Goal: Task Accomplishment & Management: Complete application form

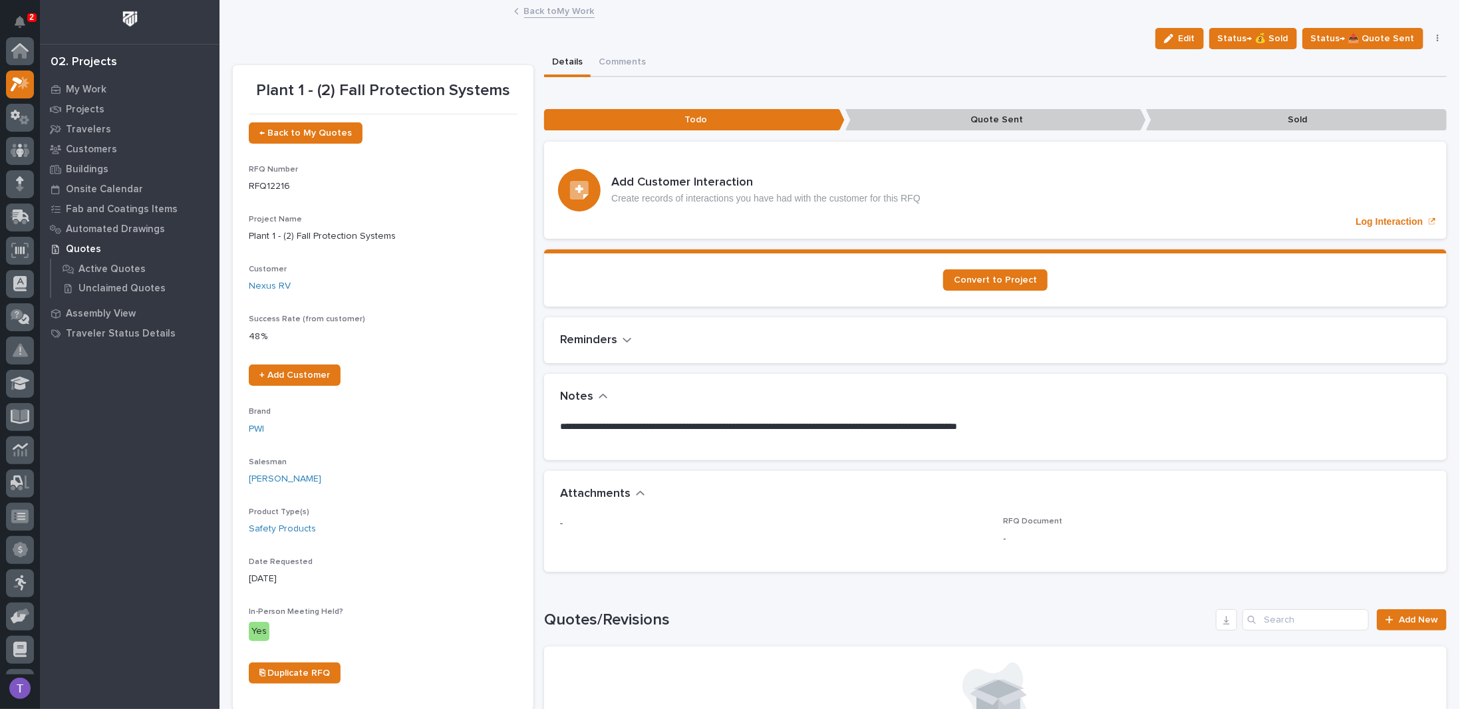
scroll to position [33, 0]
click at [526, 11] on link "Back to My Work" at bounding box center [559, 10] width 71 height 15
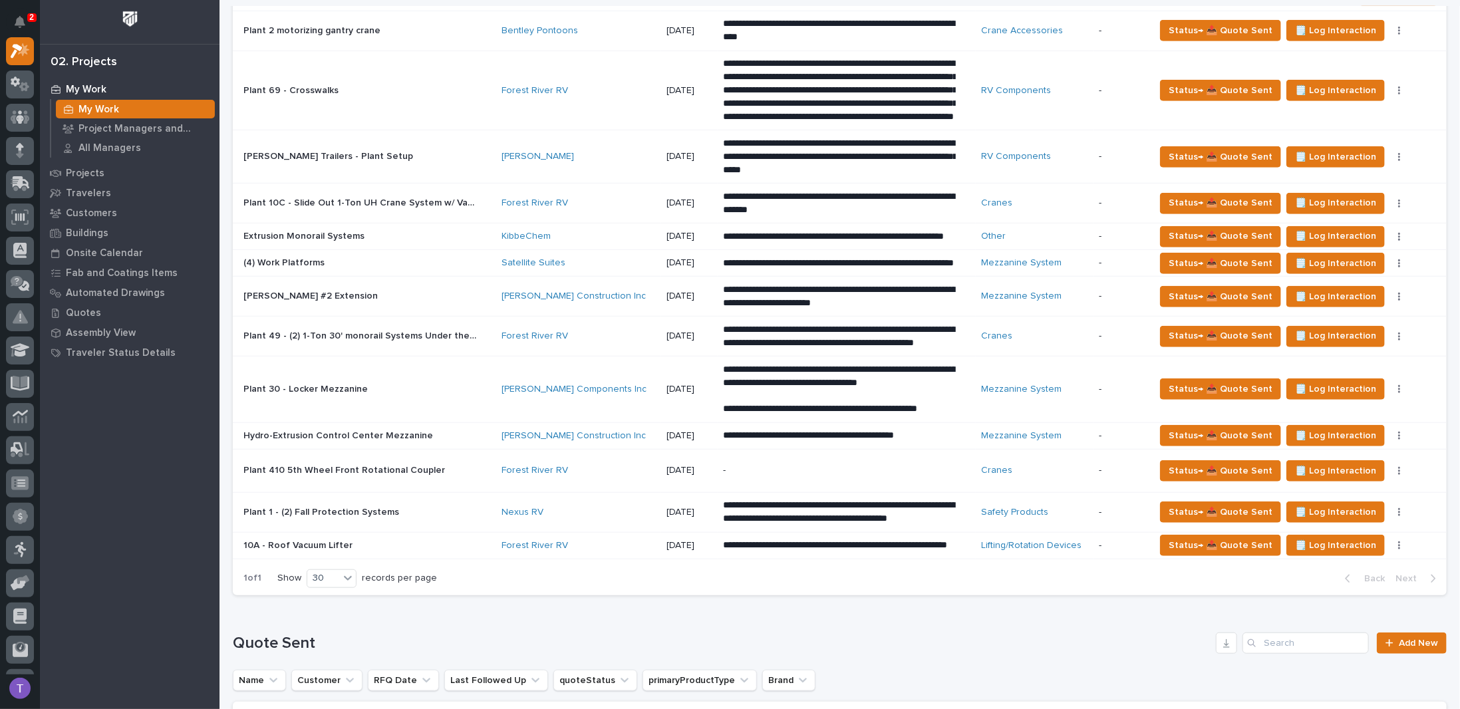
scroll to position [266, 0]
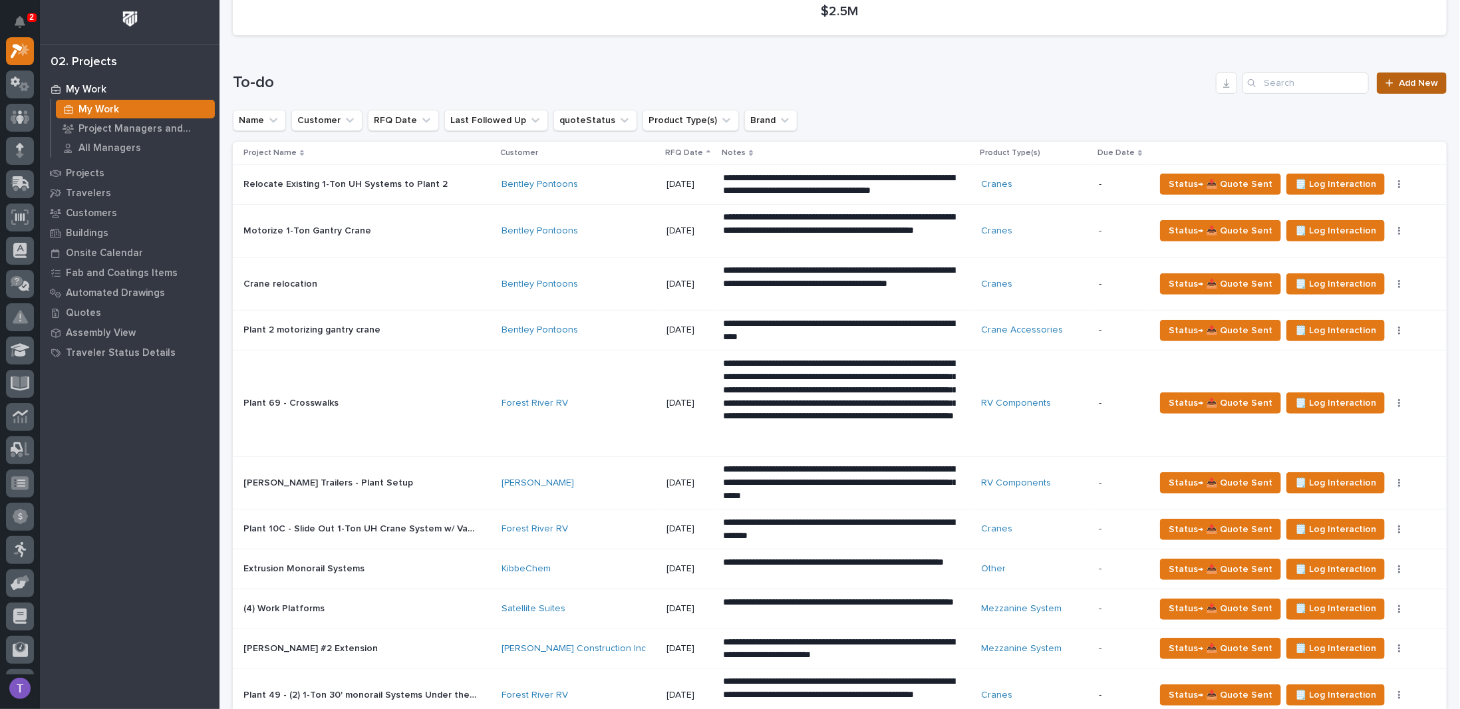
click at [1403, 84] on span "Add New" at bounding box center [1418, 83] width 39 height 9
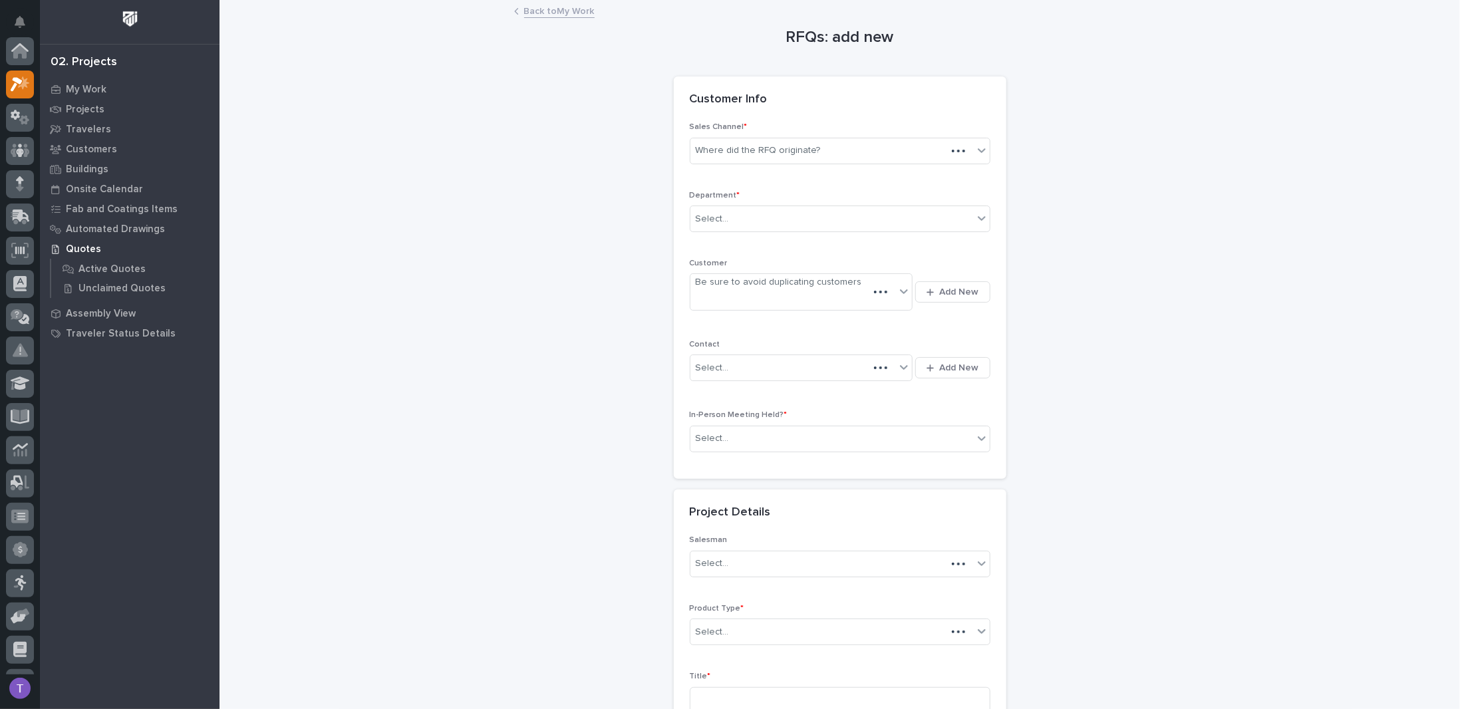
scroll to position [33, 0]
click at [728, 152] on div "Where did the RFQ originate?" at bounding box center [758, 151] width 125 height 14
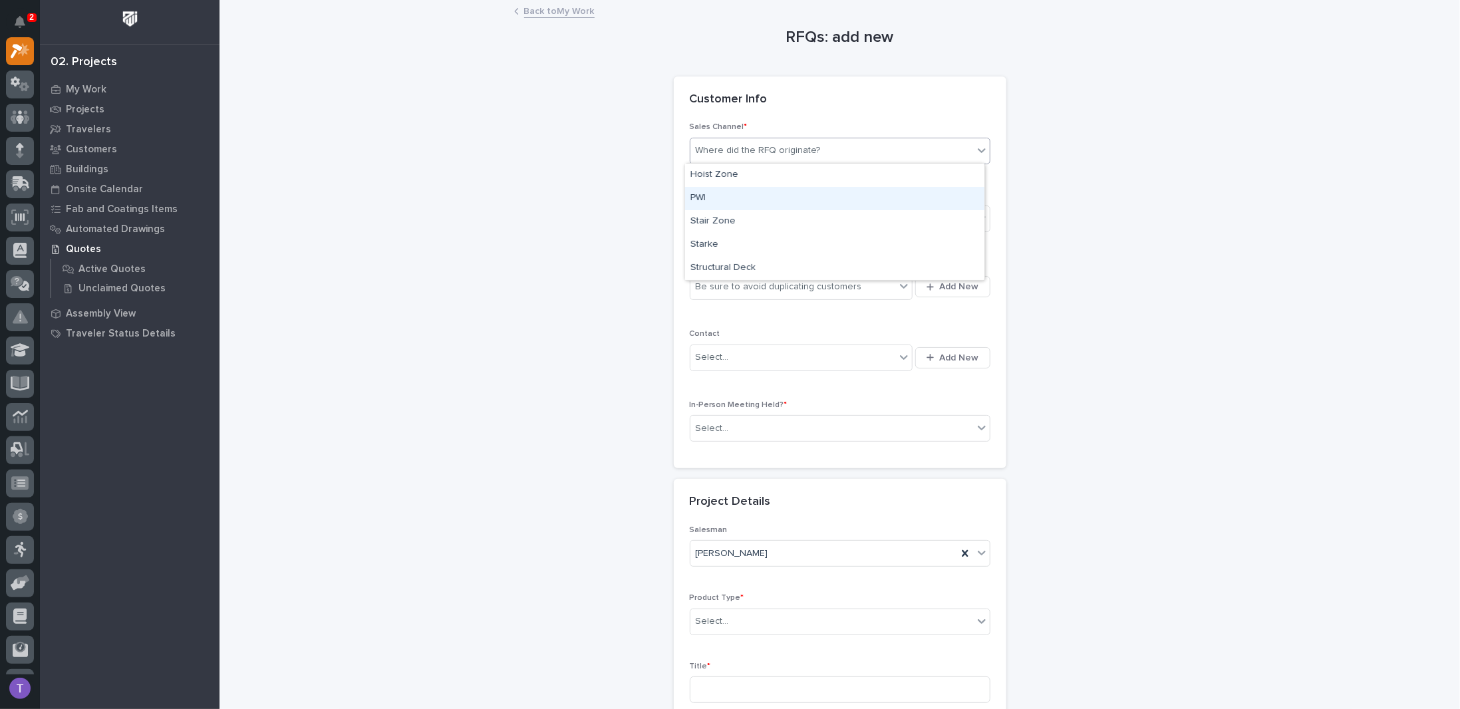
click at [696, 198] on div "PWI" at bounding box center [834, 198] width 299 height 23
click at [719, 213] on div "Select..." at bounding box center [712, 219] width 33 height 14
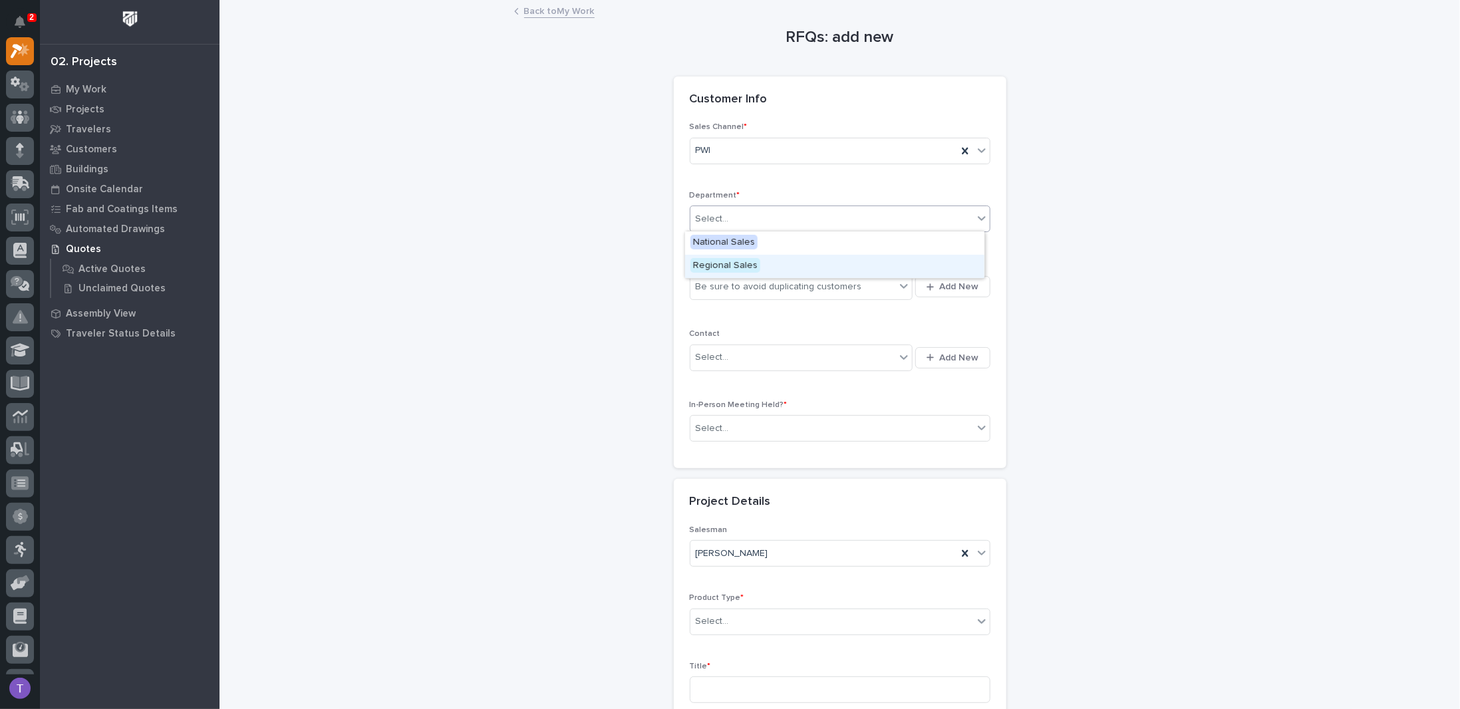
click at [713, 265] on span "Regional Sales" at bounding box center [726, 265] width 70 height 15
click at [712, 273] on div "Be sure to avoid duplicating customers" at bounding box center [802, 286] width 224 height 27
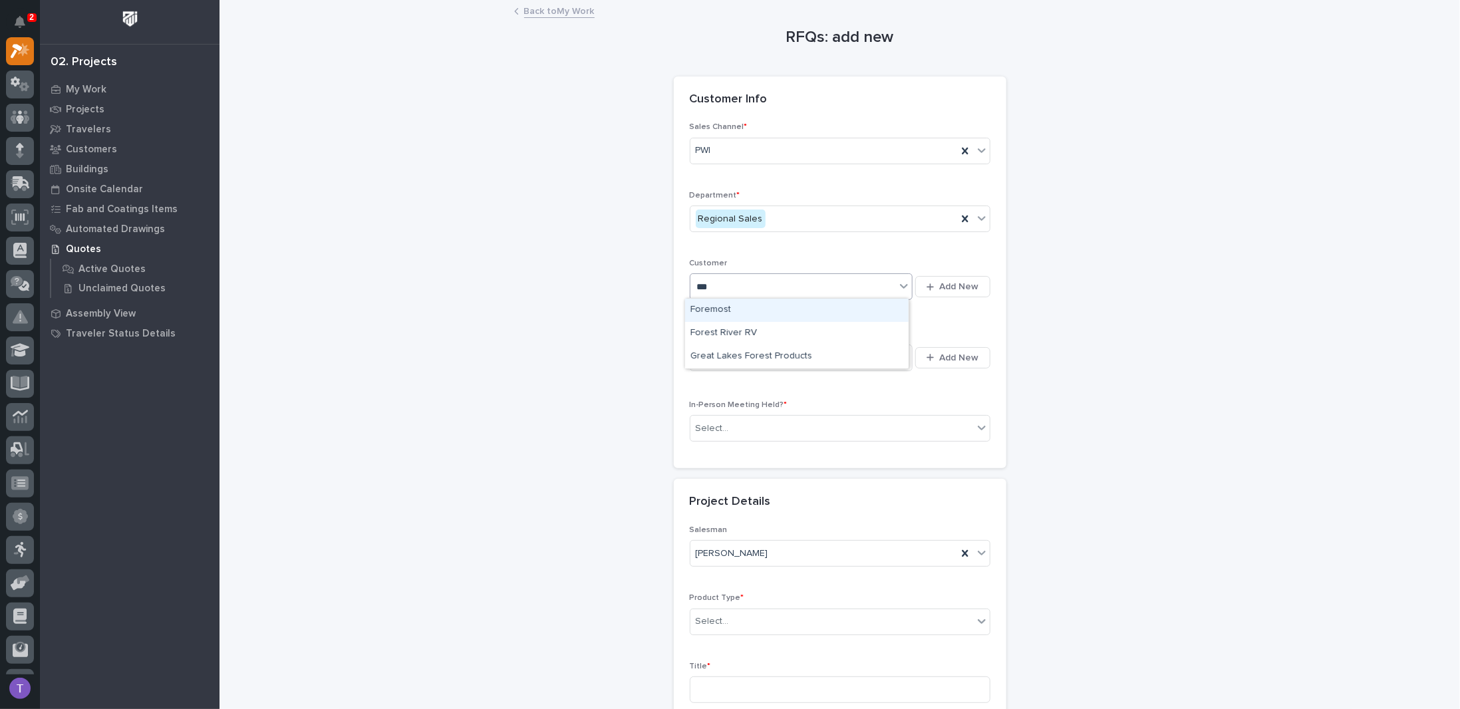
type input "****"
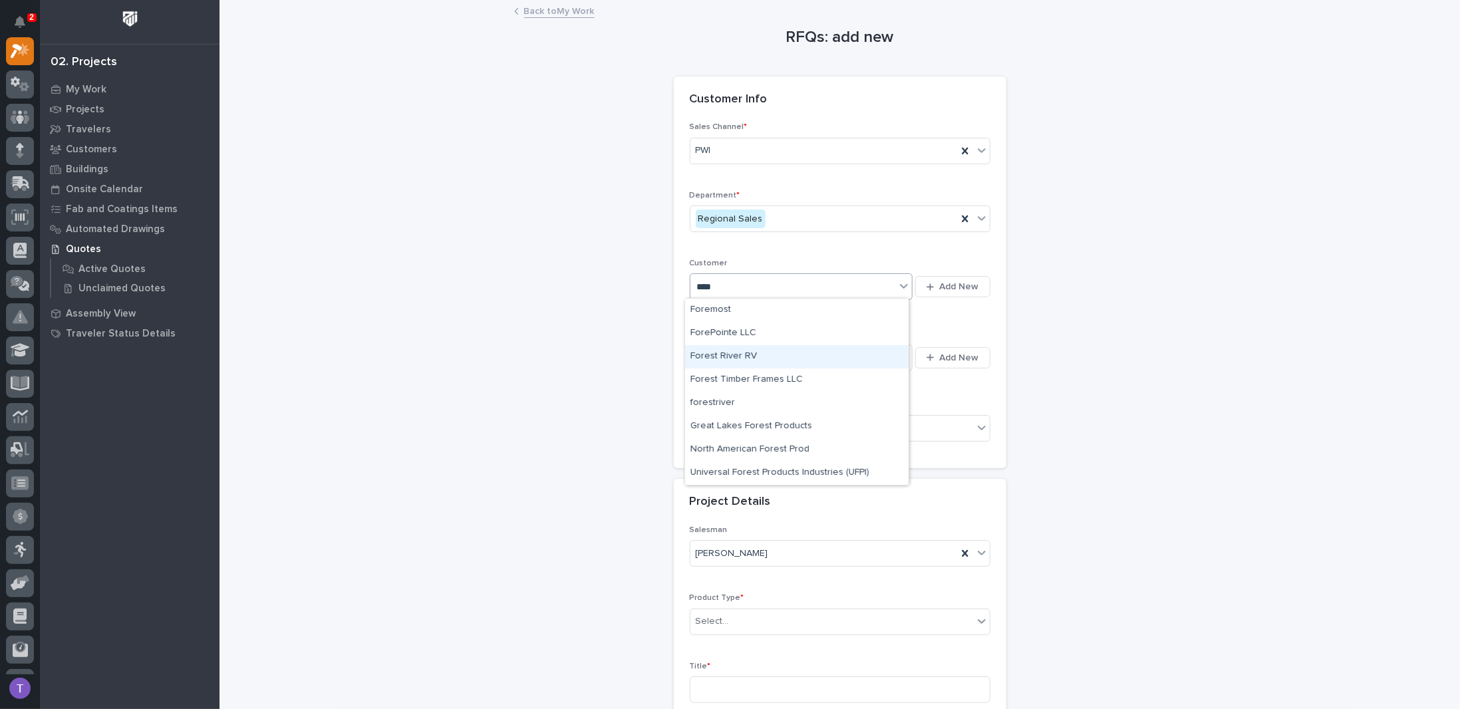
click at [719, 355] on div "Forest River RV" at bounding box center [797, 356] width 224 height 23
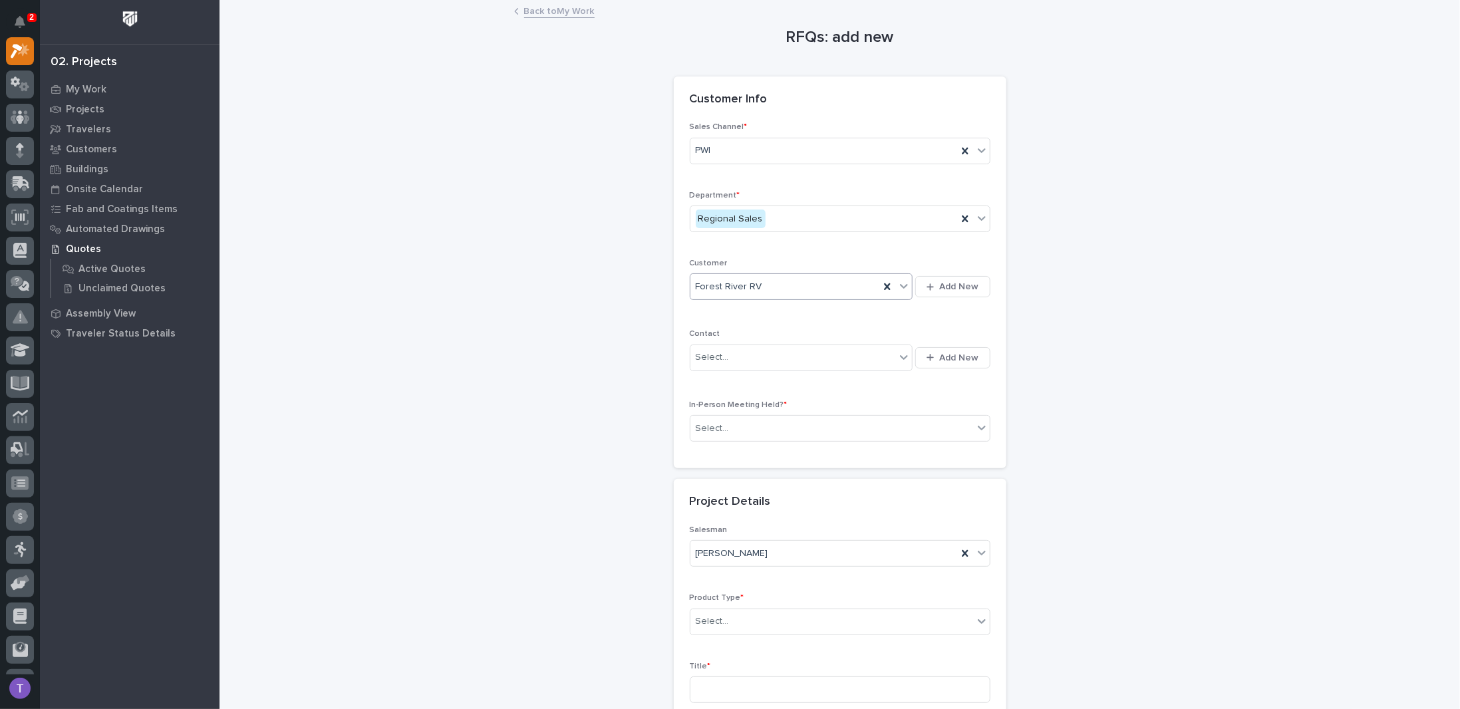
click at [719, 355] on div "Select..." at bounding box center [712, 358] width 33 height 14
type input "*"
click at [745, 313] on div "Sales Channel * PWI Department * Regional Sales Customer Forest River RV Add Ne…" at bounding box center [840, 287] width 301 height 330
click at [739, 356] on div "Select..." at bounding box center [794, 358] width 206 height 22
type input "**********"
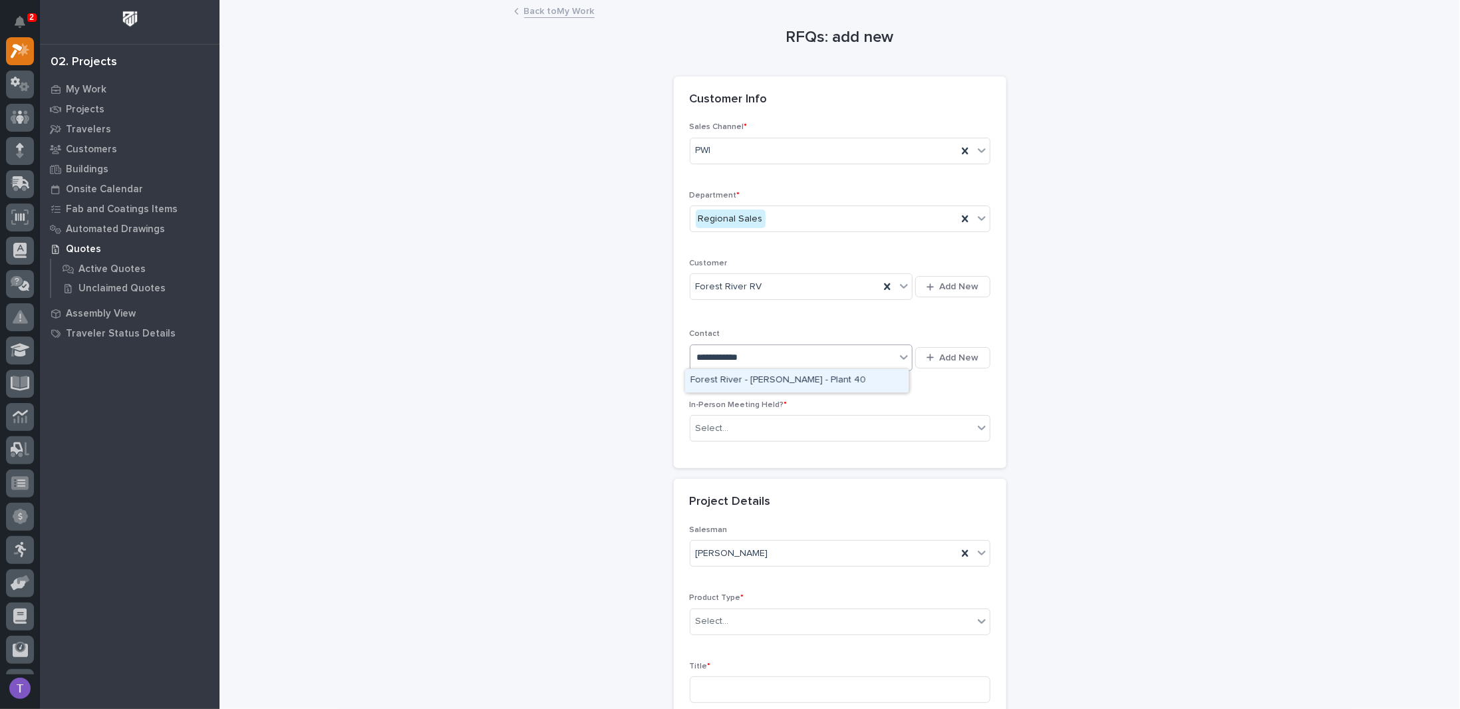
click at [745, 379] on div "Forest River - [PERSON_NAME] - Plant 40" at bounding box center [797, 380] width 224 height 23
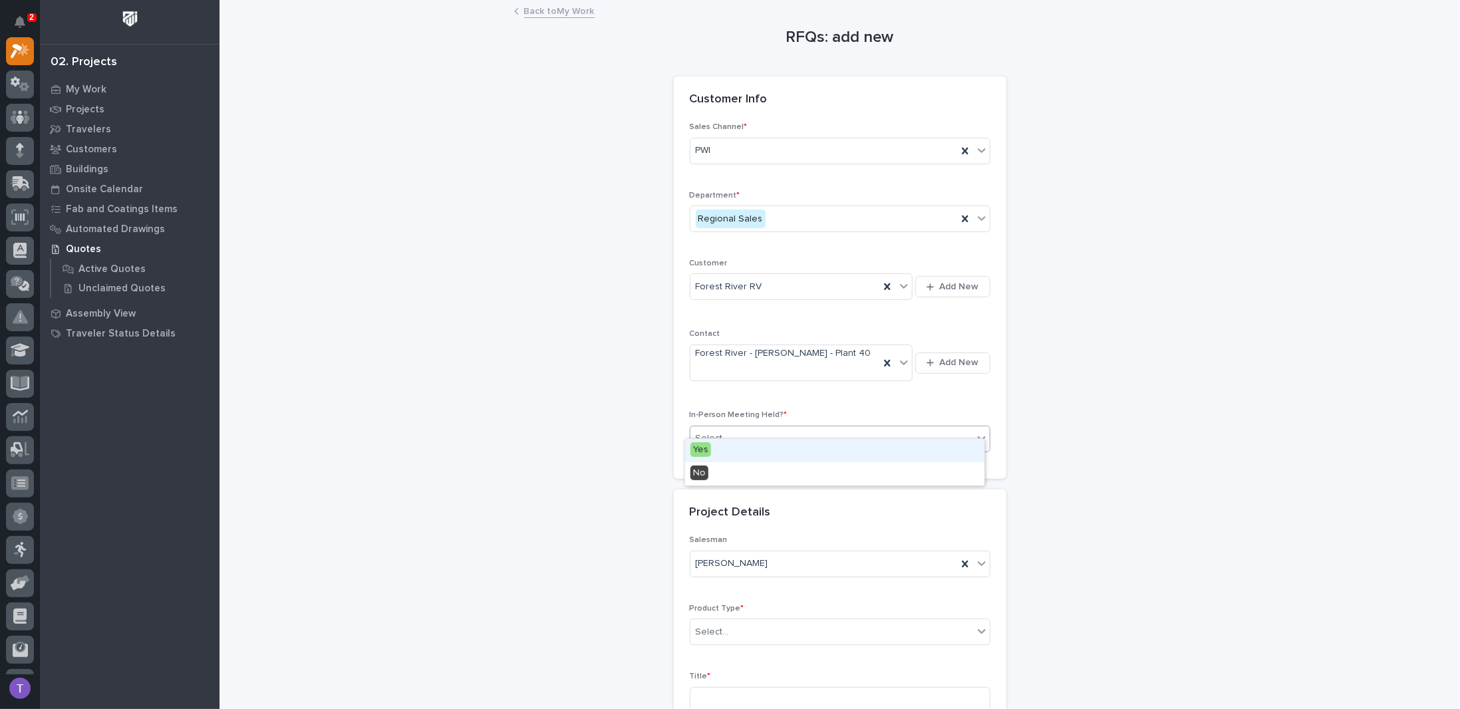
click at [717, 432] on div "Select..." at bounding box center [712, 439] width 33 height 14
click at [700, 447] on span "Yes" at bounding box center [701, 449] width 21 height 15
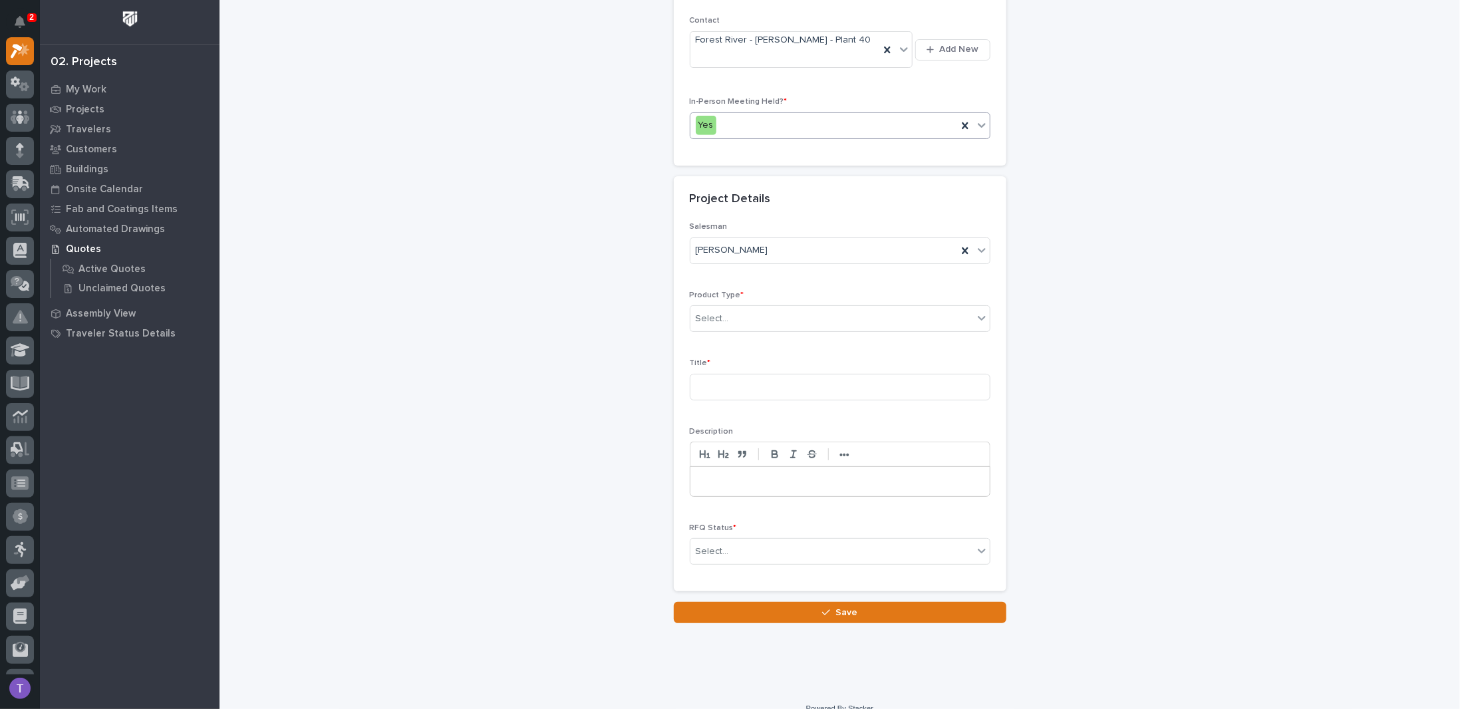
scroll to position [315, 0]
click at [719, 310] on div "Select..." at bounding box center [712, 317] width 33 height 14
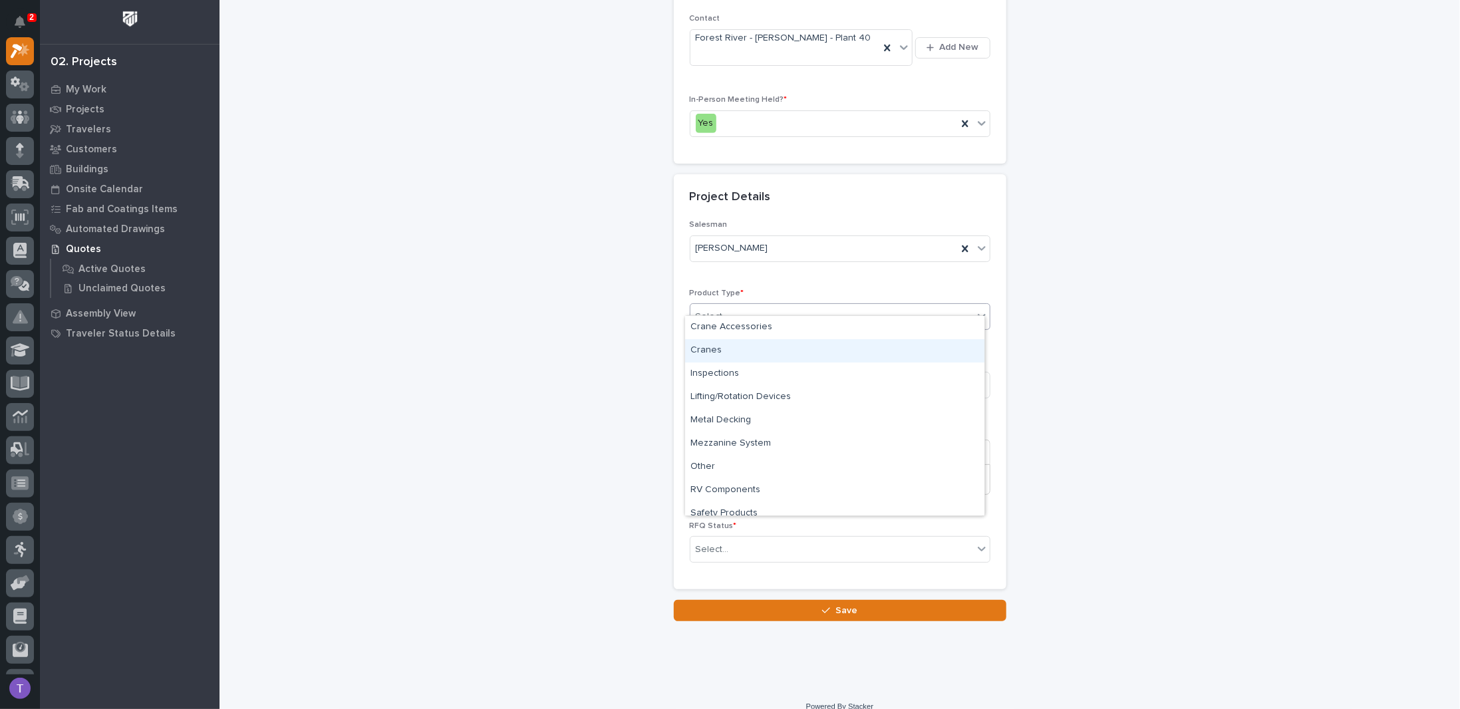
click at [704, 349] on div "Cranes" at bounding box center [834, 350] width 299 height 23
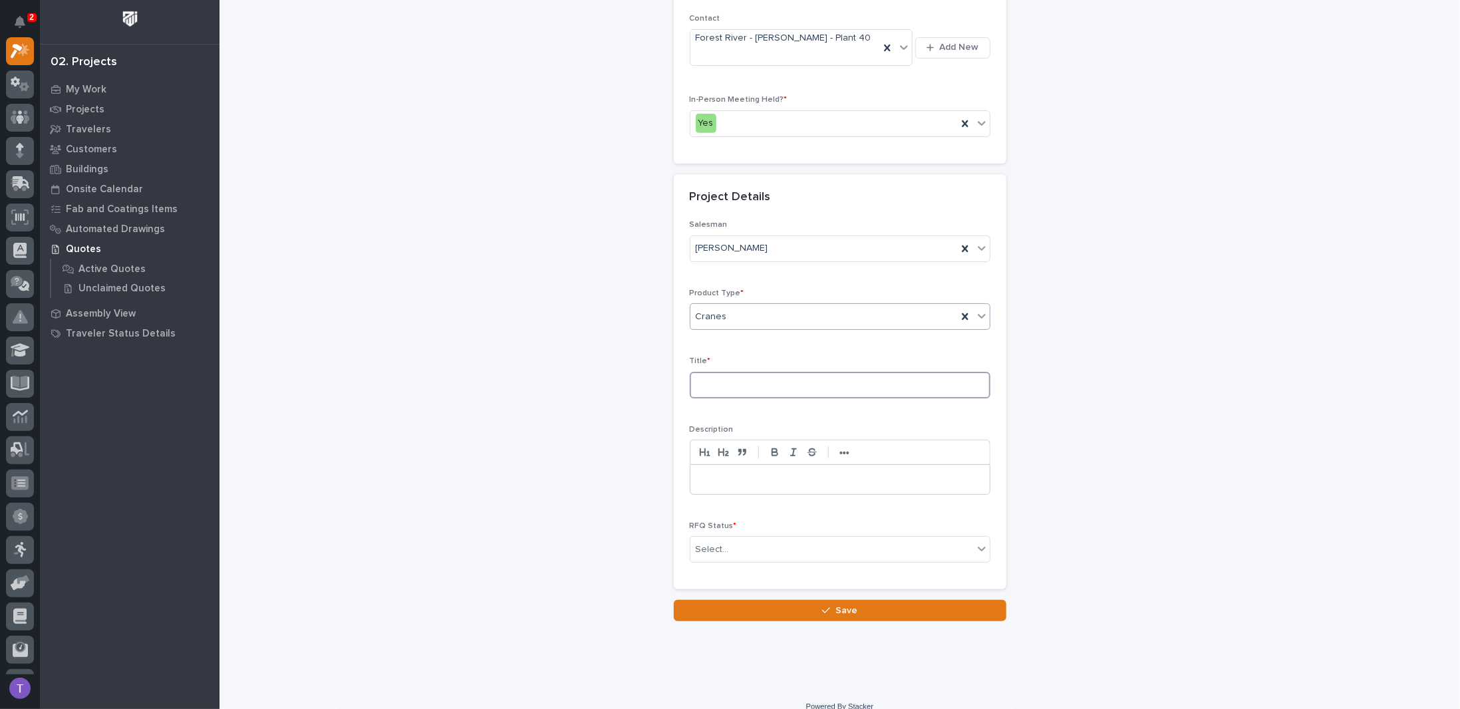
click at [703, 372] on input at bounding box center [840, 385] width 301 height 27
type input "2"
type input "Chassis 2-Ton UHUL Bridge Crane"
click at [701, 473] on p at bounding box center [840, 479] width 279 height 13
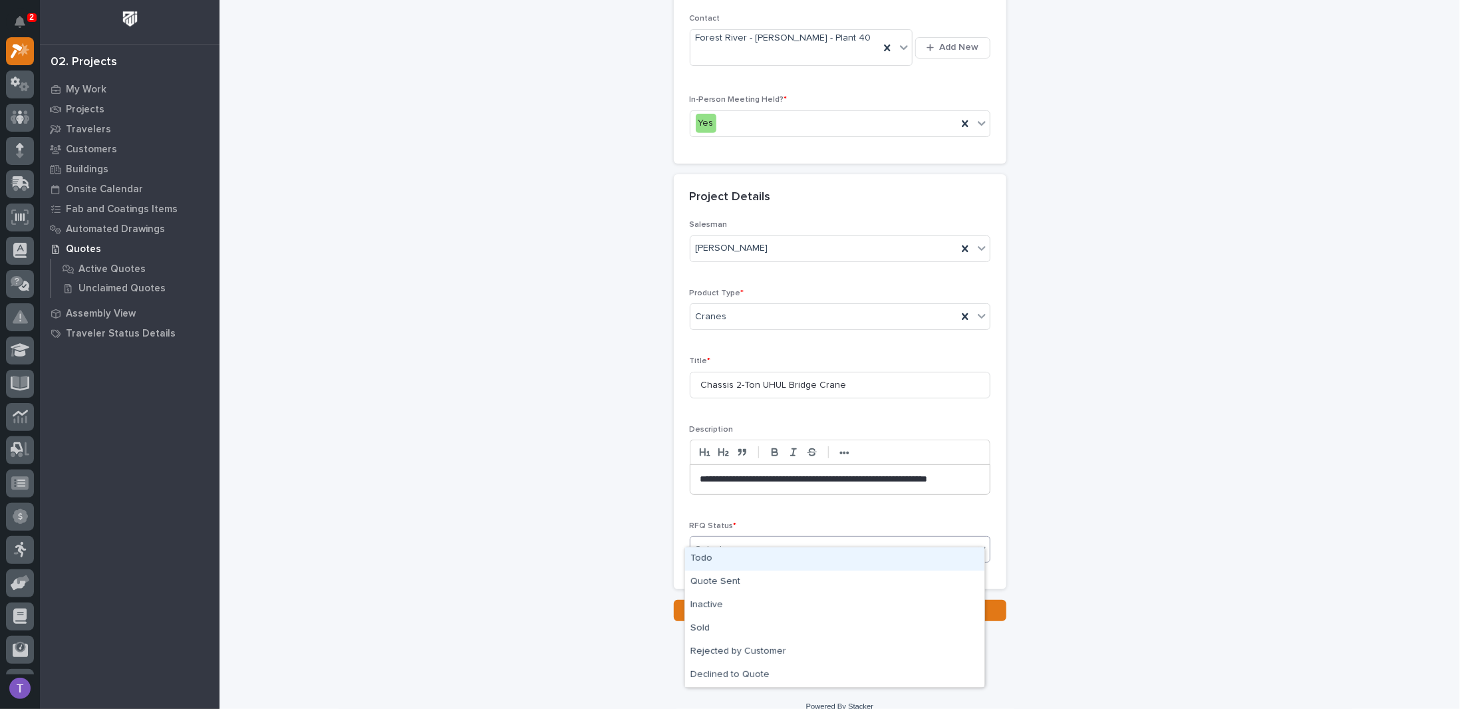
click at [700, 543] on div "Select..." at bounding box center [712, 550] width 33 height 14
click at [702, 558] on div "Todo" at bounding box center [834, 559] width 299 height 23
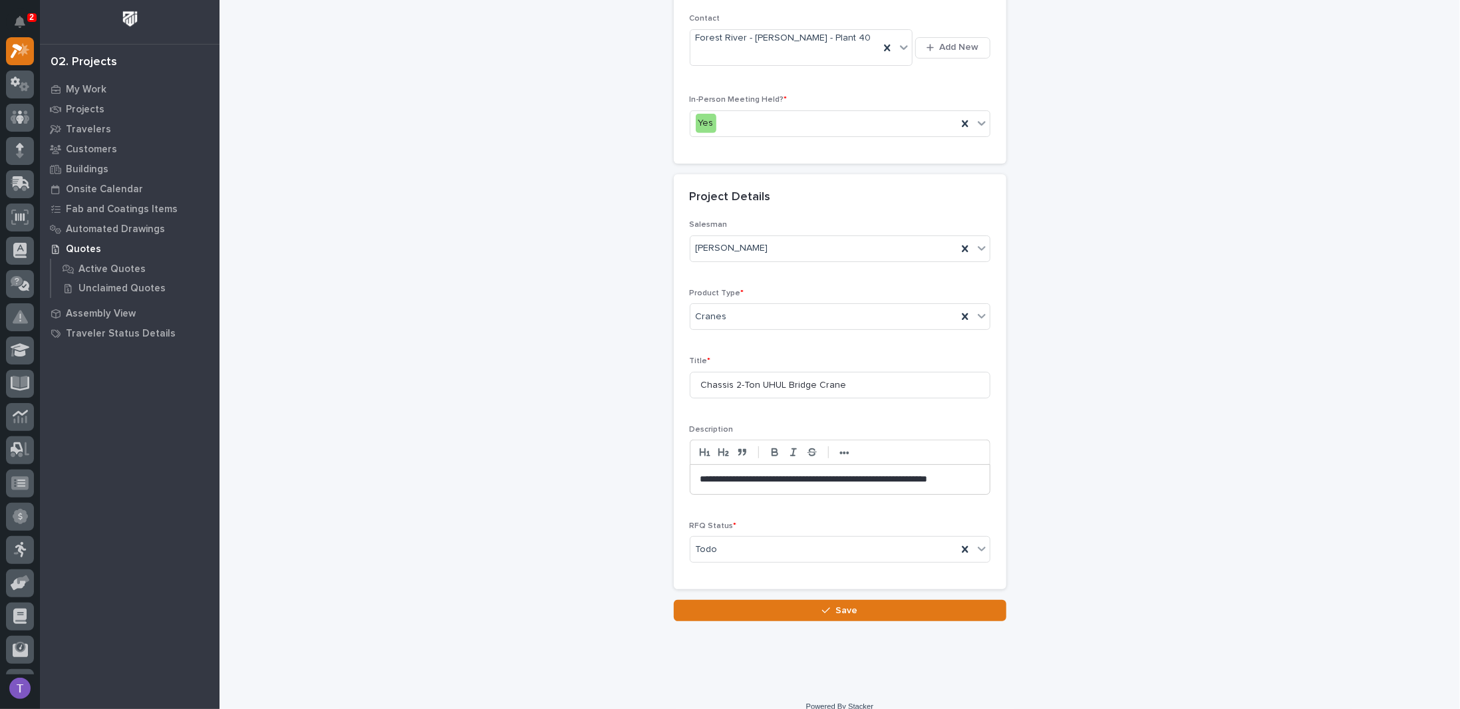
click at [838, 600] on button "Save" at bounding box center [840, 610] width 333 height 21
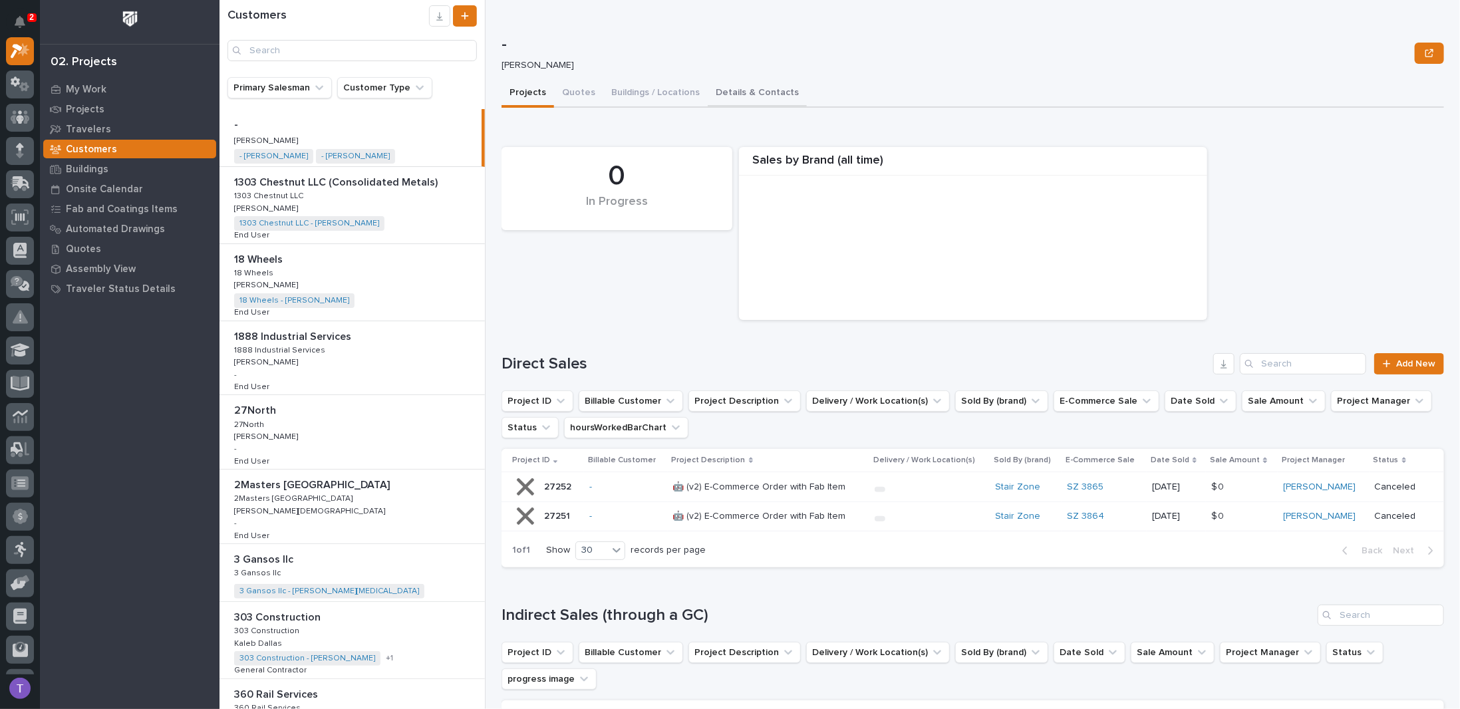
click at [727, 94] on button "Details & Contacts" at bounding box center [757, 94] width 99 height 28
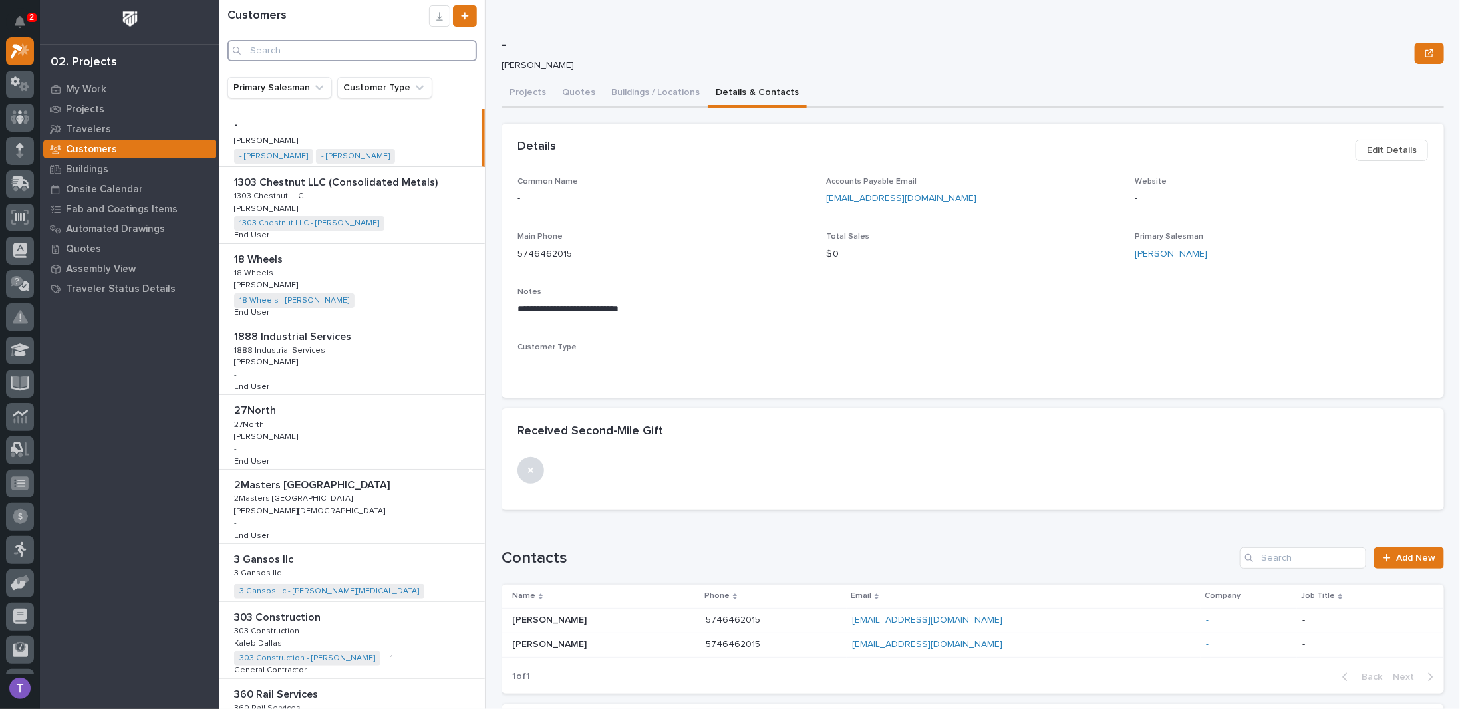
click at [285, 52] on input "Search" at bounding box center [353, 50] width 250 height 21
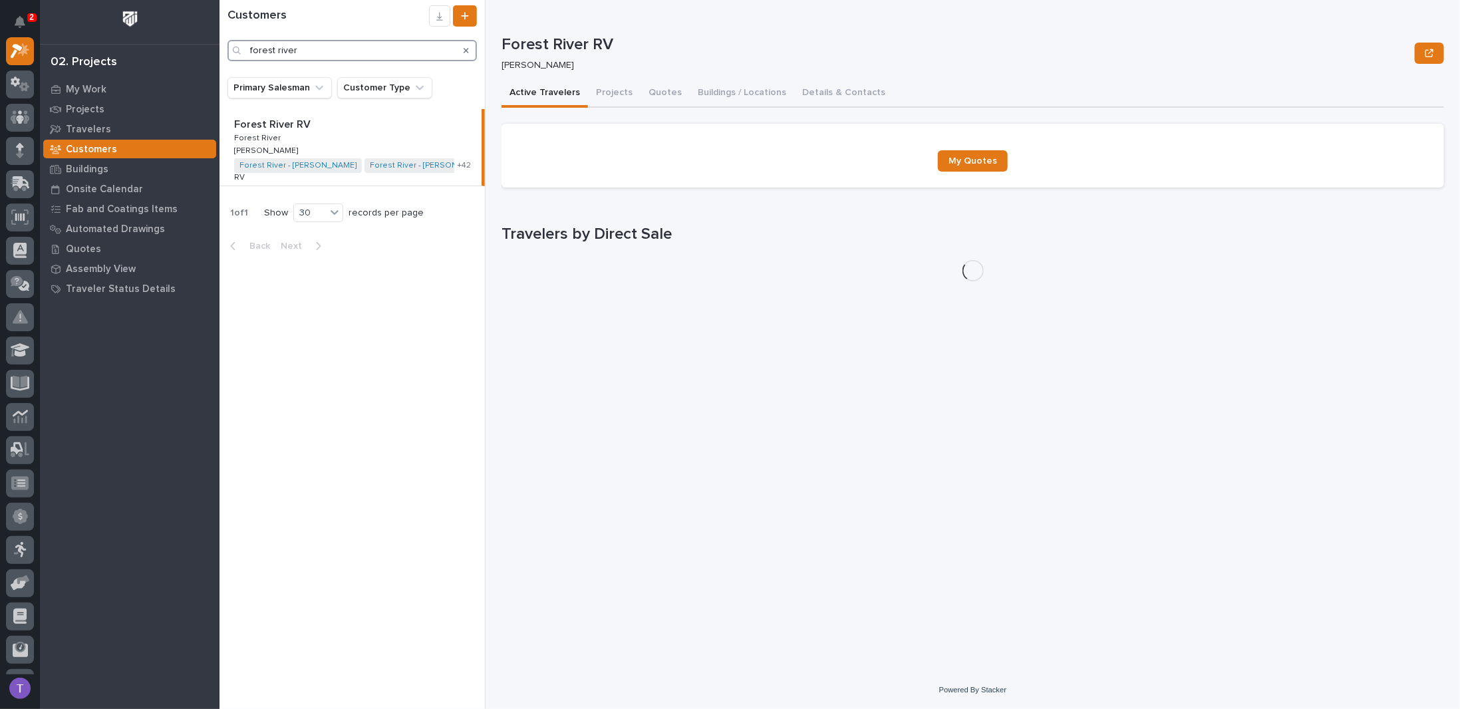
type input "forest river"
click at [283, 118] on p "Forest River RV" at bounding box center [273, 123] width 79 height 15
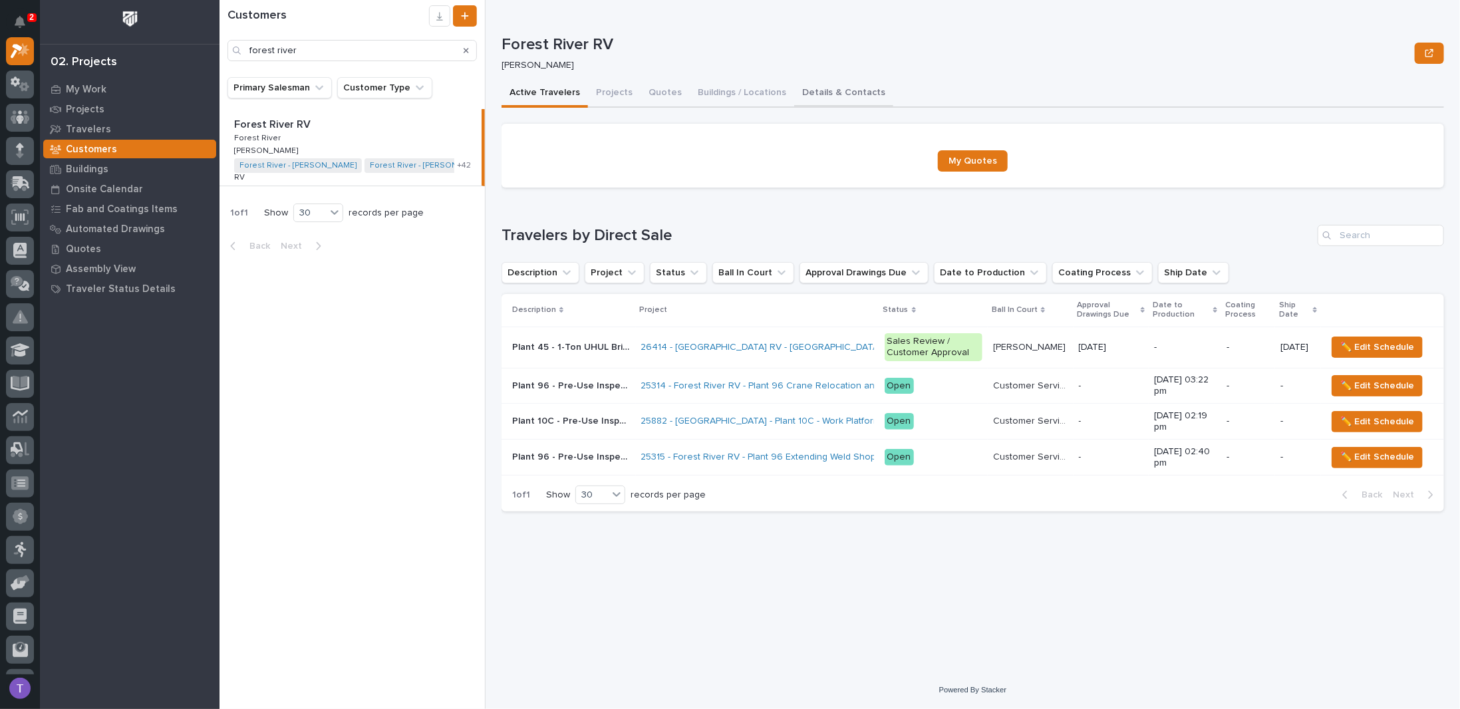
click at [799, 90] on button "Details & Contacts" at bounding box center [843, 94] width 99 height 28
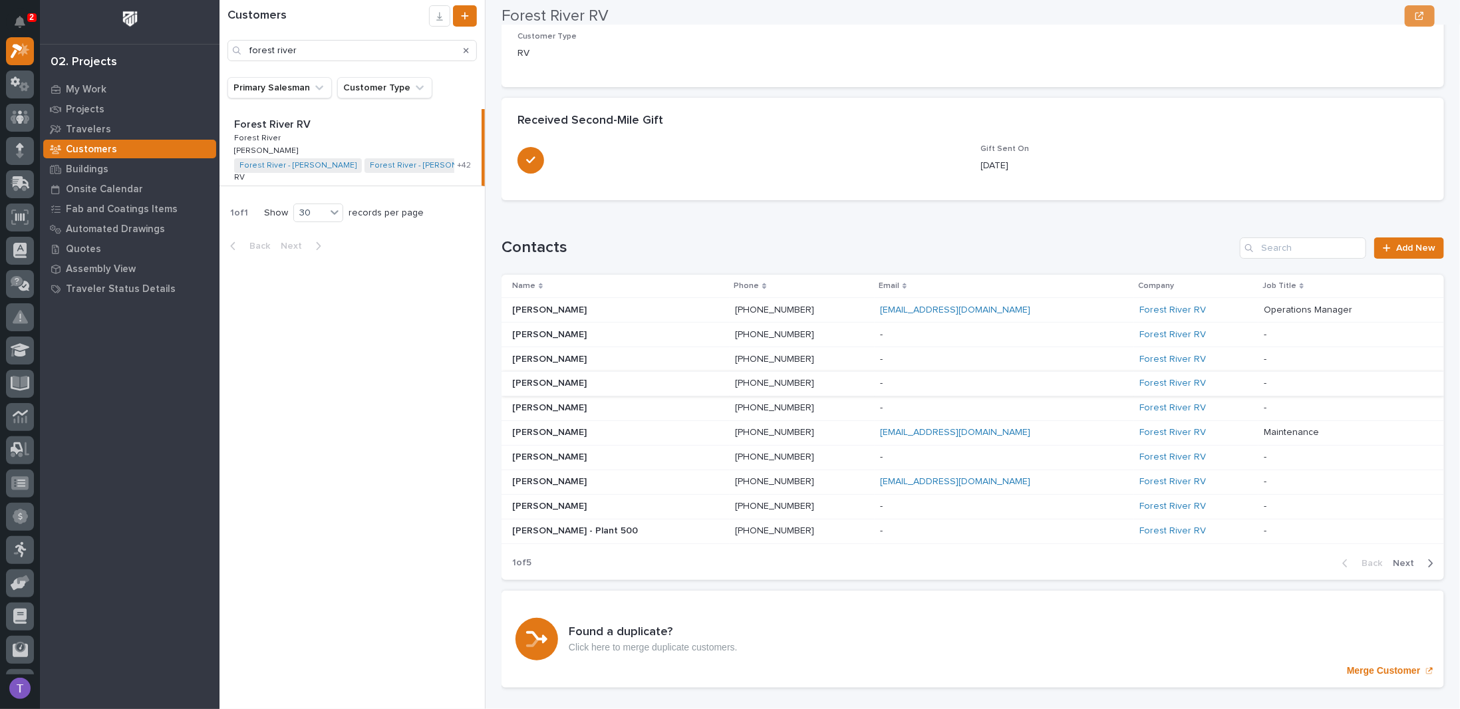
scroll to position [320, 0]
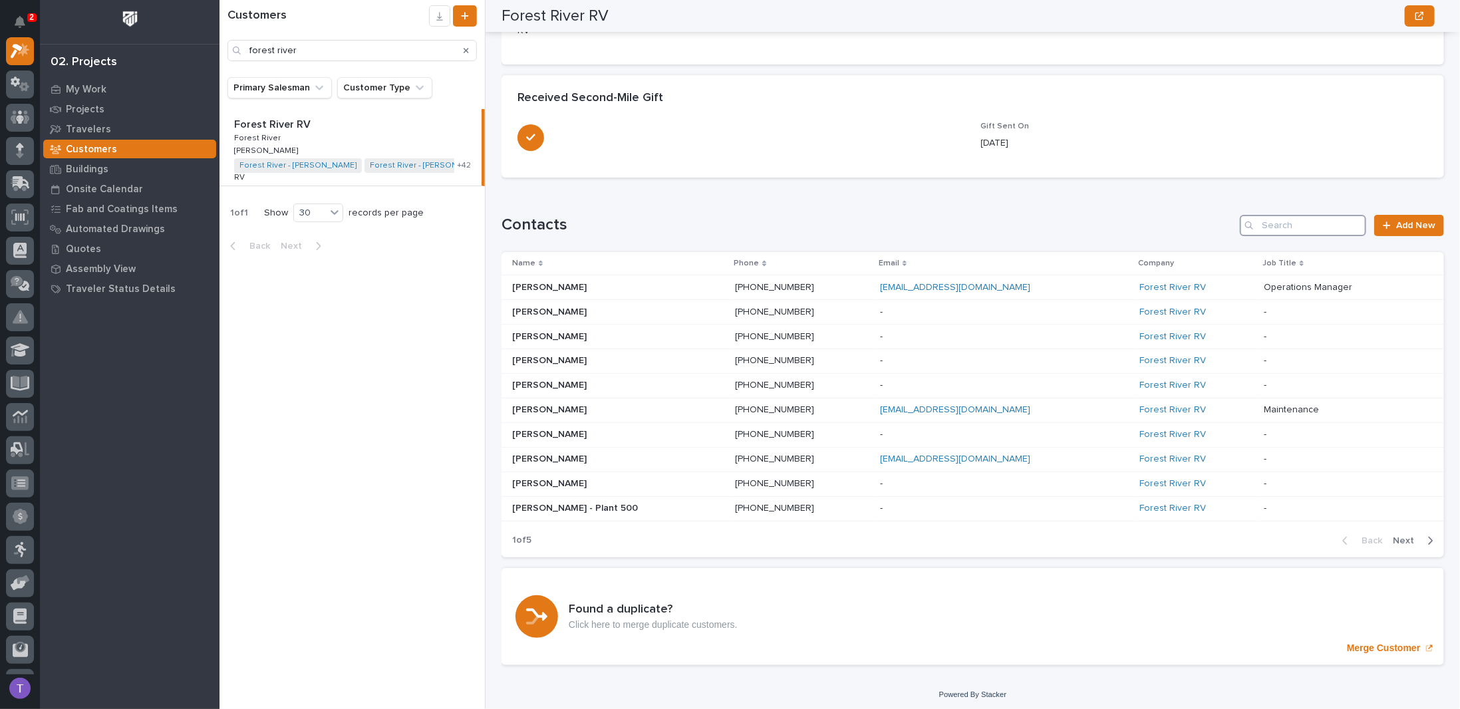
click at [1305, 224] on input "Search" at bounding box center [1303, 225] width 126 height 21
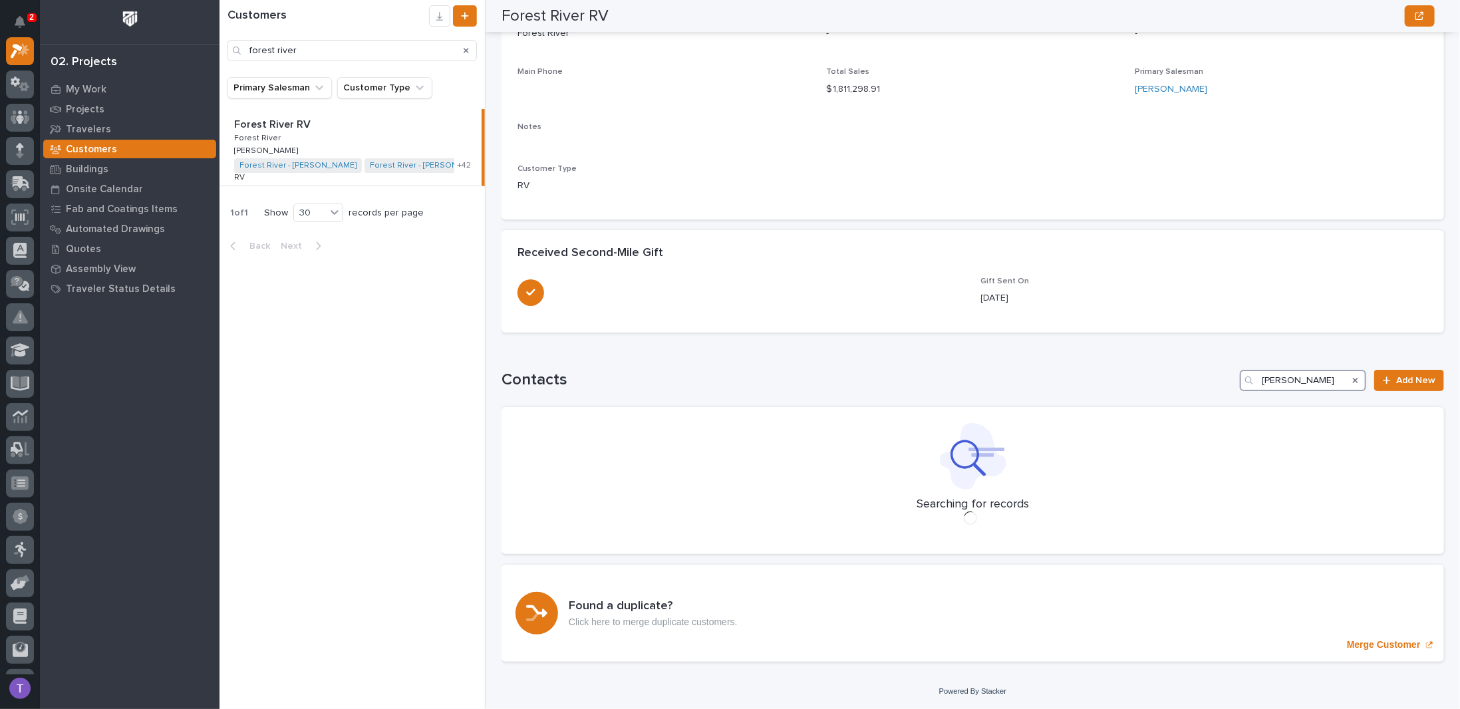
scroll to position [174, 0]
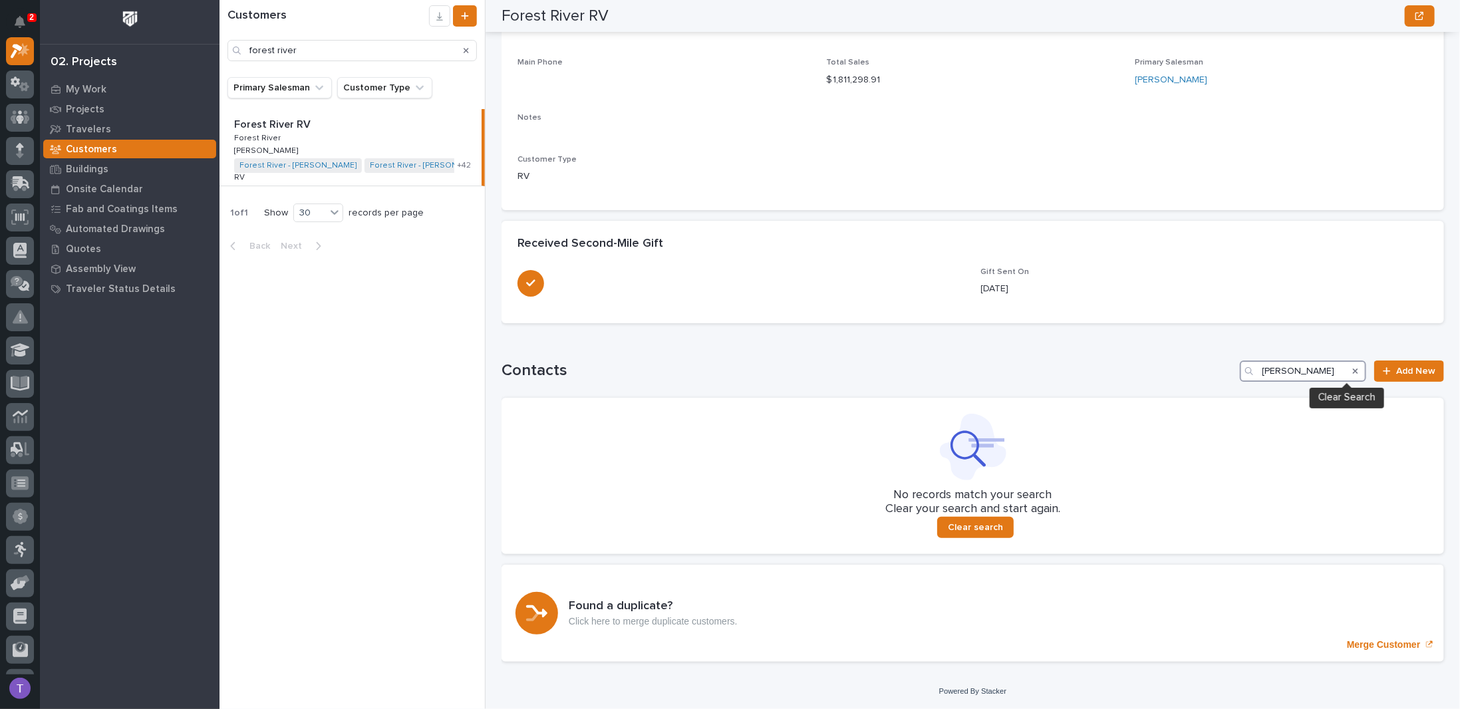
type input "[PERSON_NAME]"
click at [1353, 370] on icon "Search" at bounding box center [1355, 371] width 5 height 8
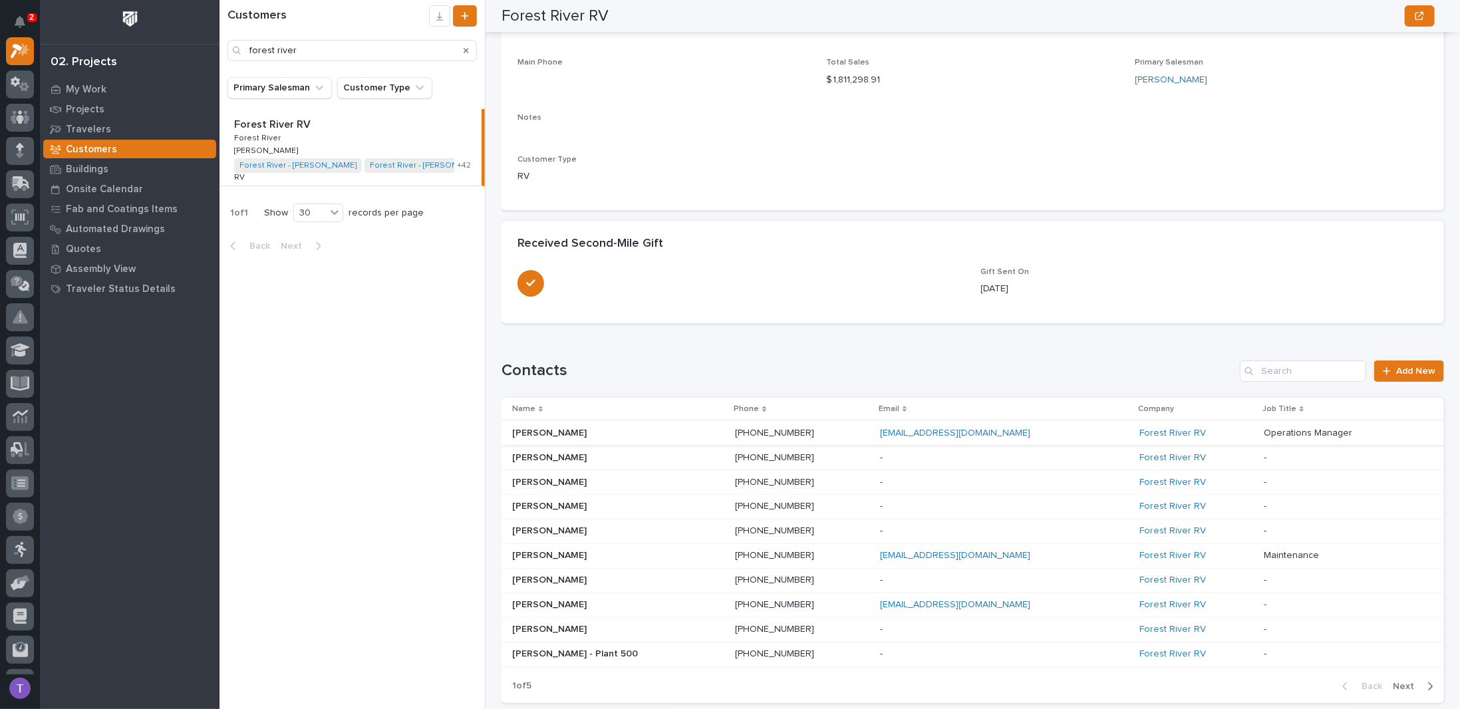
scroll to position [248, 0]
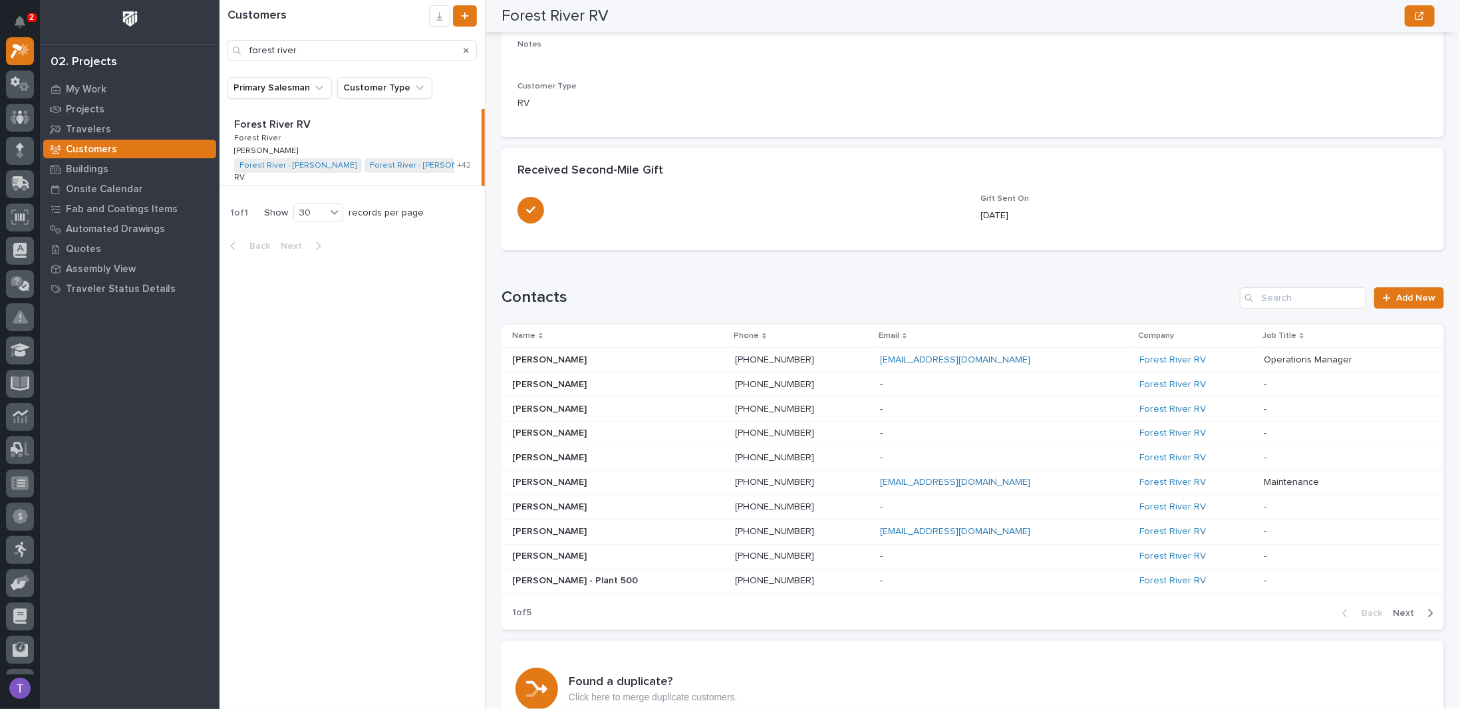
click at [1398, 610] on span "Next" at bounding box center [1407, 613] width 29 height 12
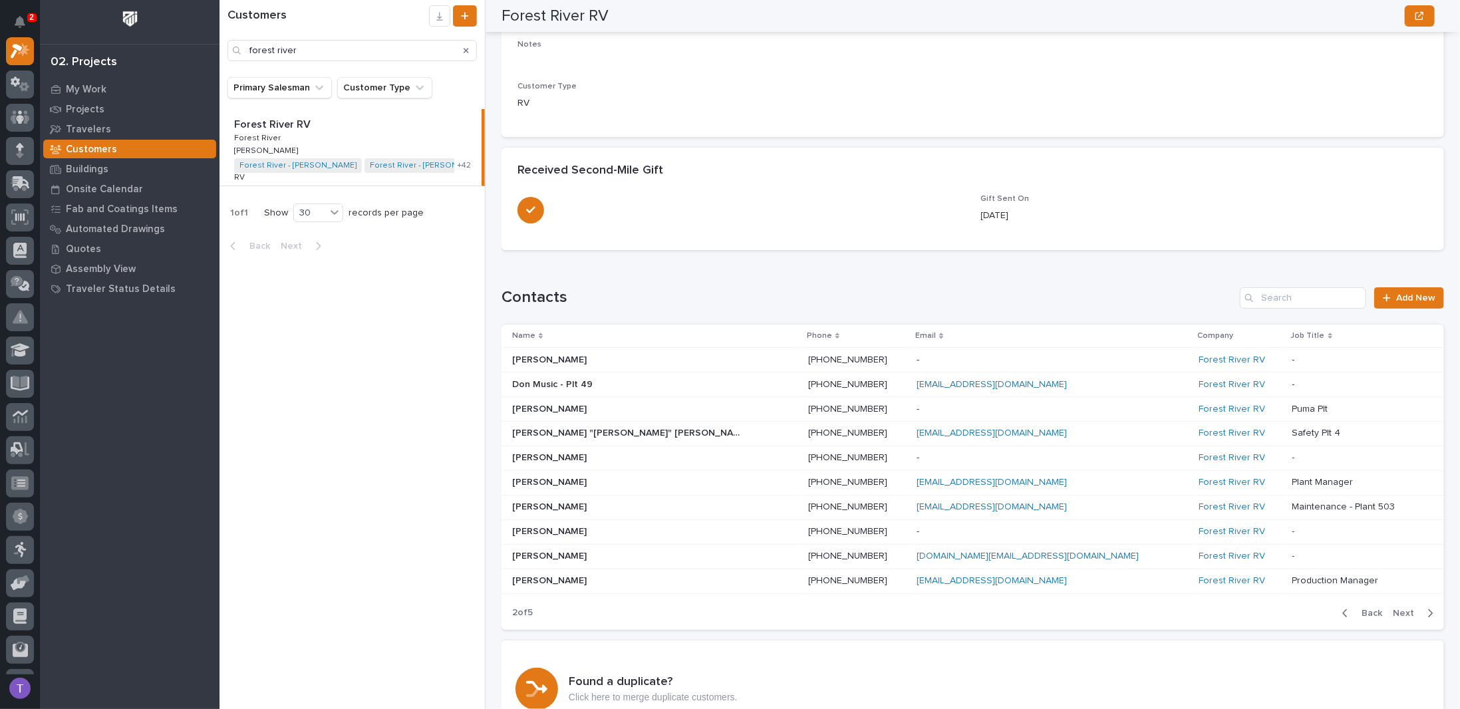
click at [1395, 607] on span "Next" at bounding box center [1407, 613] width 29 height 12
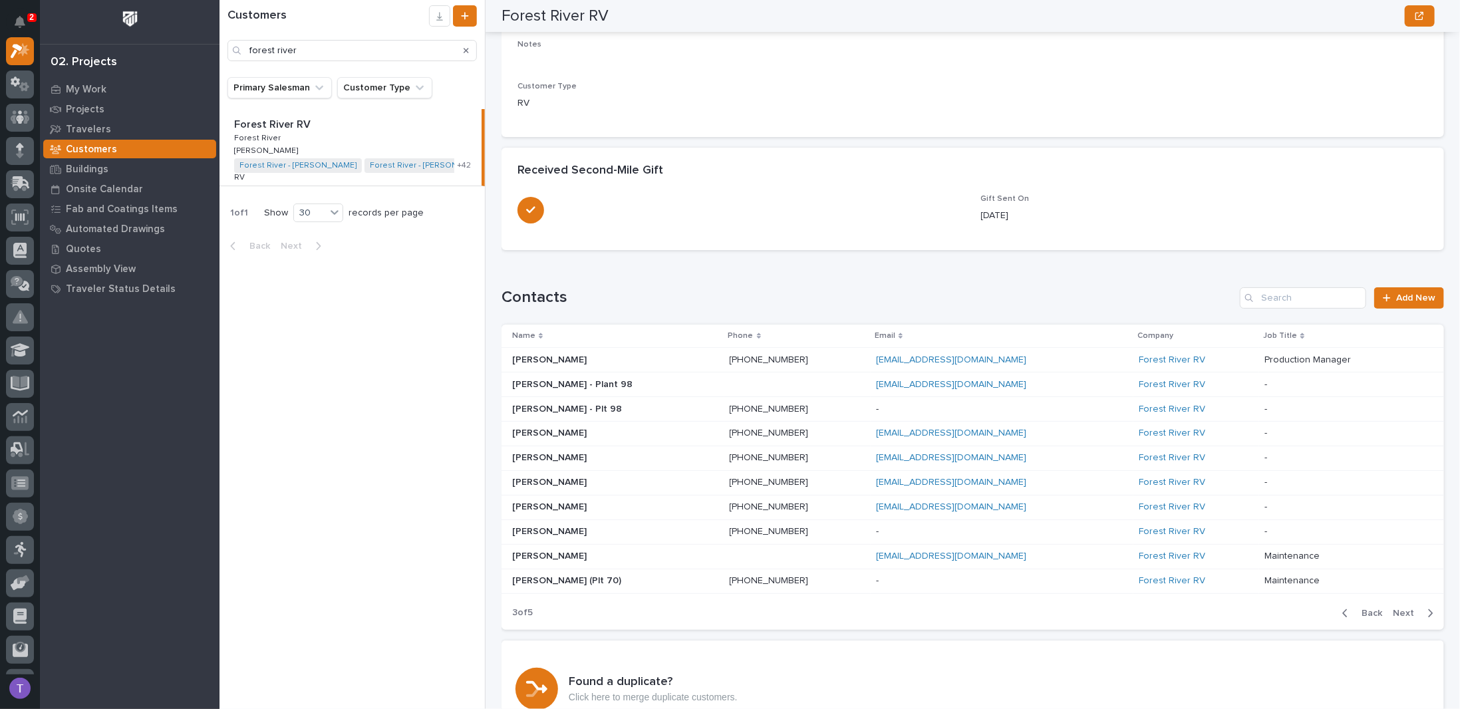
click at [1398, 610] on span "Next" at bounding box center [1407, 613] width 29 height 12
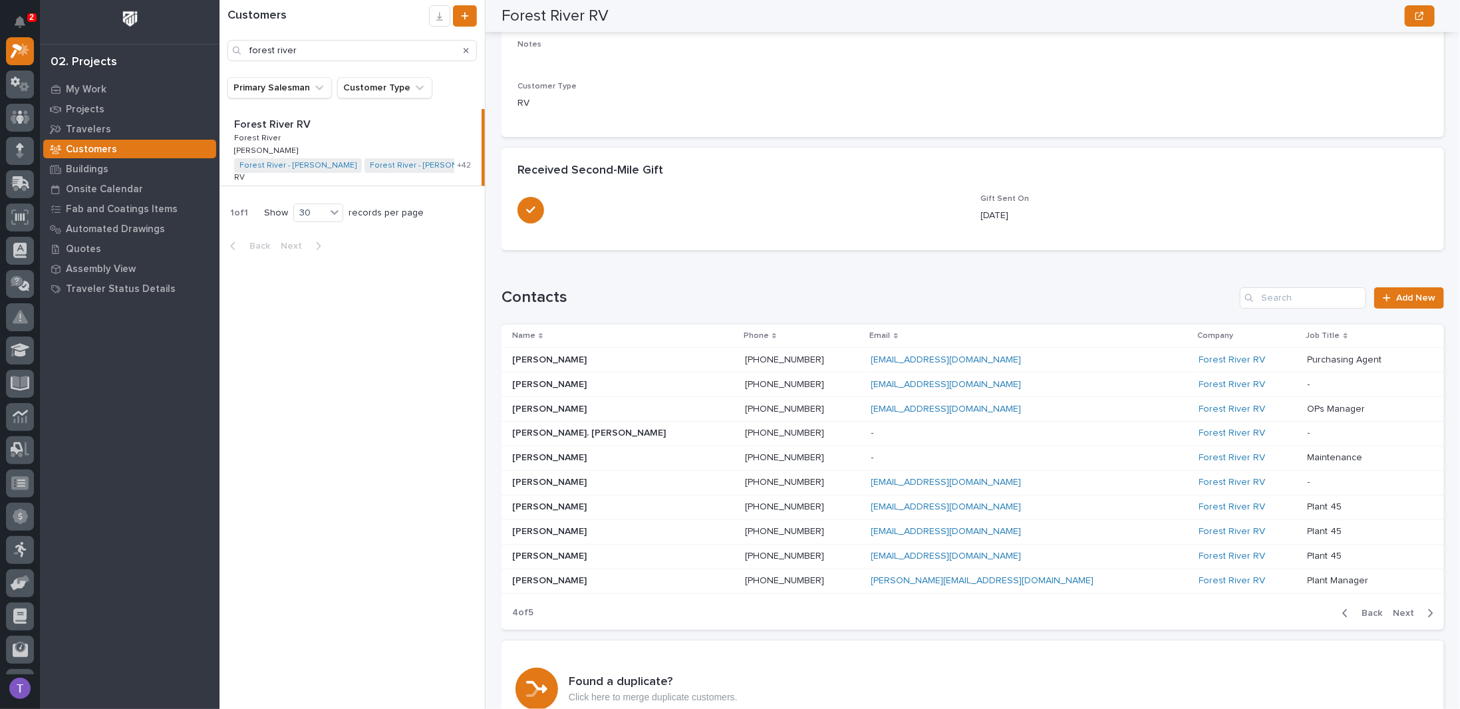
click at [1395, 607] on span "Next" at bounding box center [1407, 613] width 29 height 12
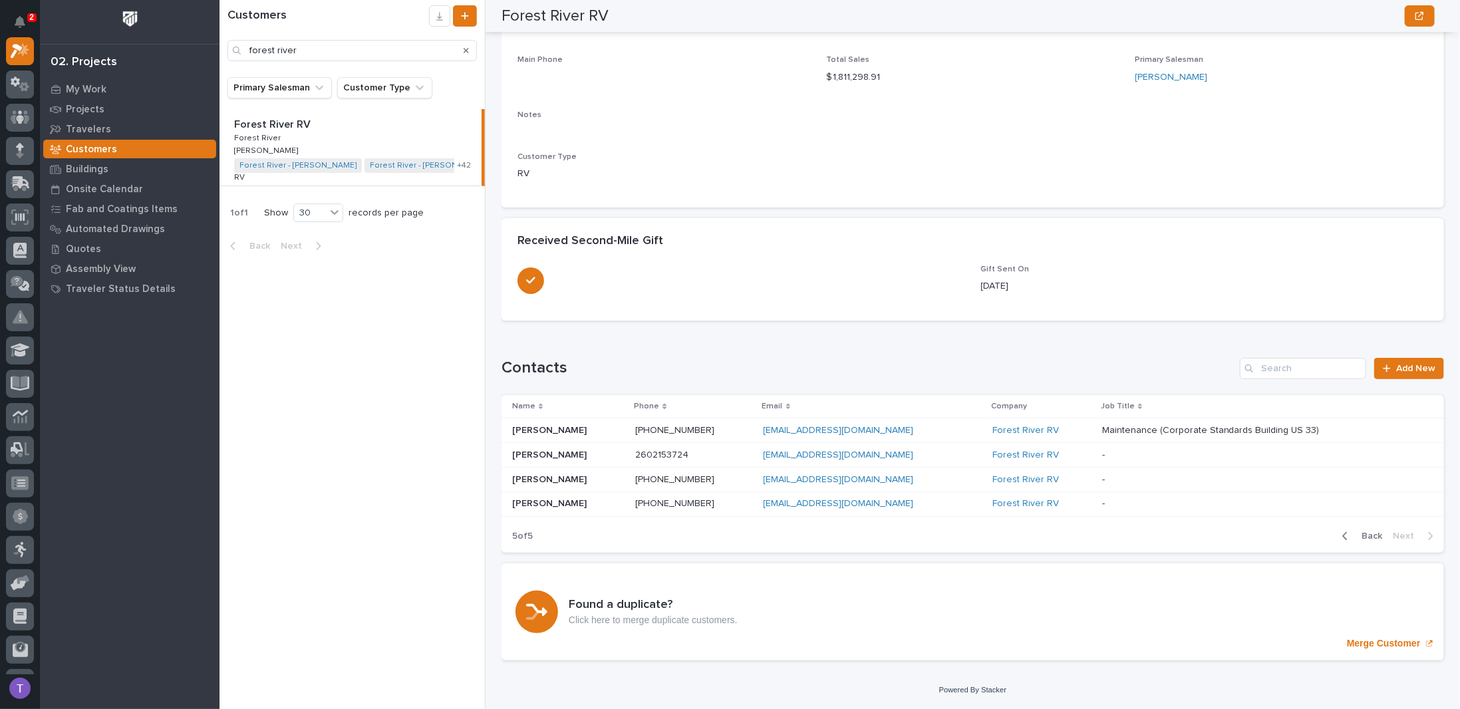
scroll to position [174, 0]
click at [1363, 534] on span "Back" at bounding box center [1368, 539] width 29 height 12
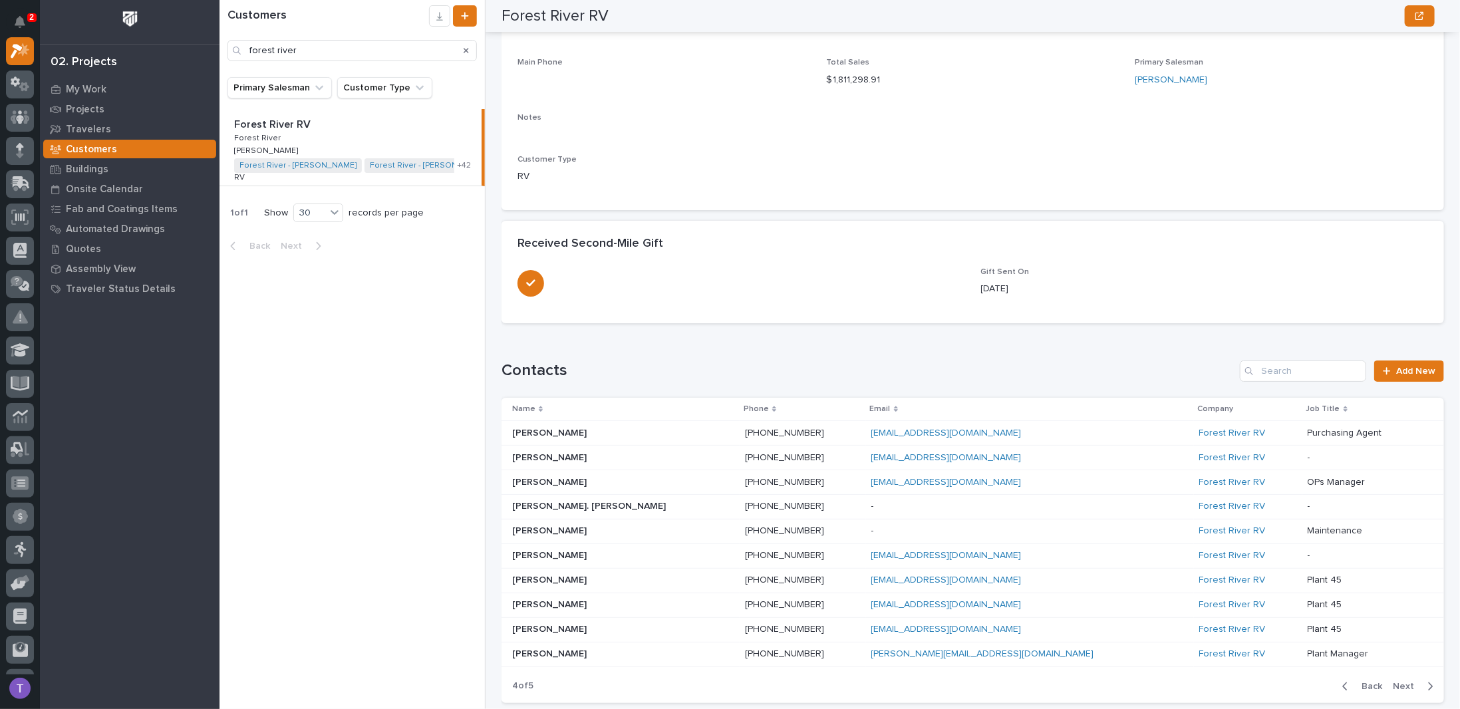
scroll to position [248, 0]
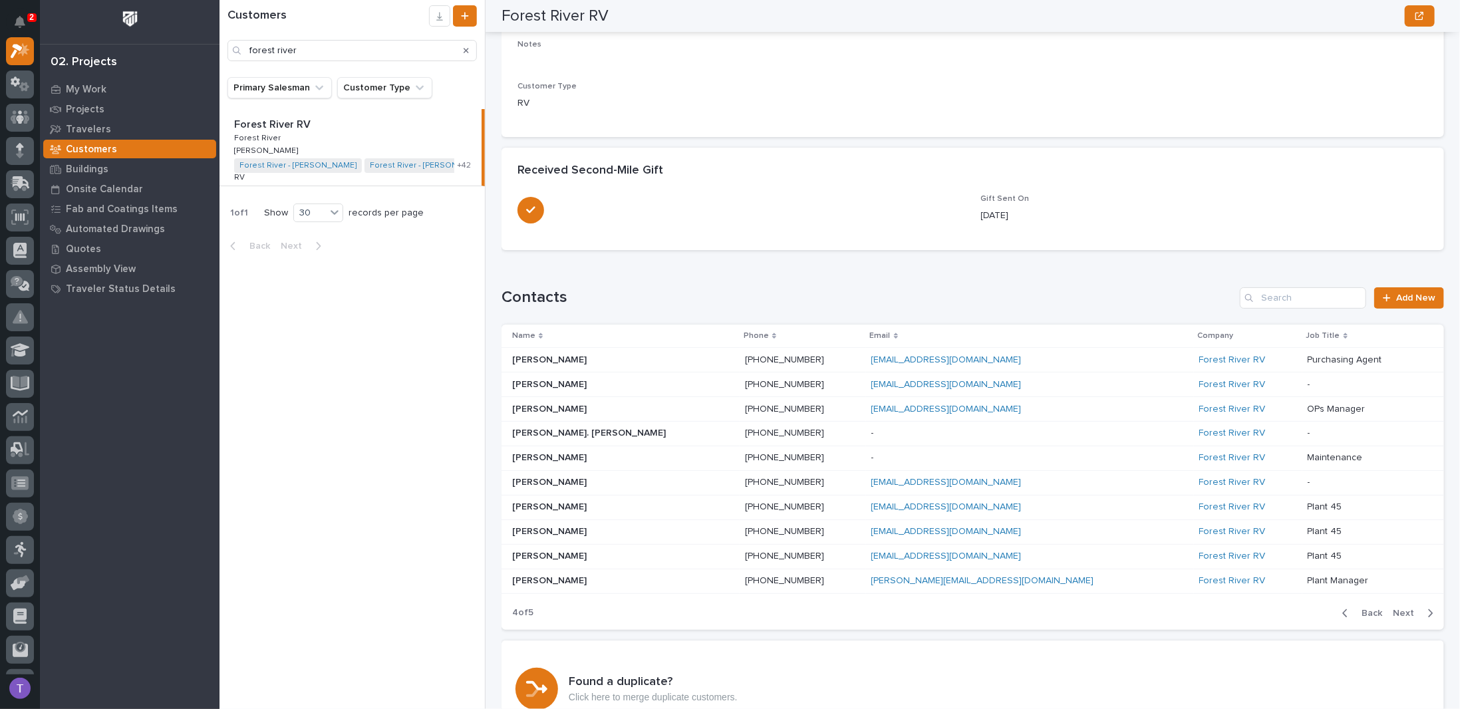
click at [1365, 611] on span "Back" at bounding box center [1368, 613] width 29 height 12
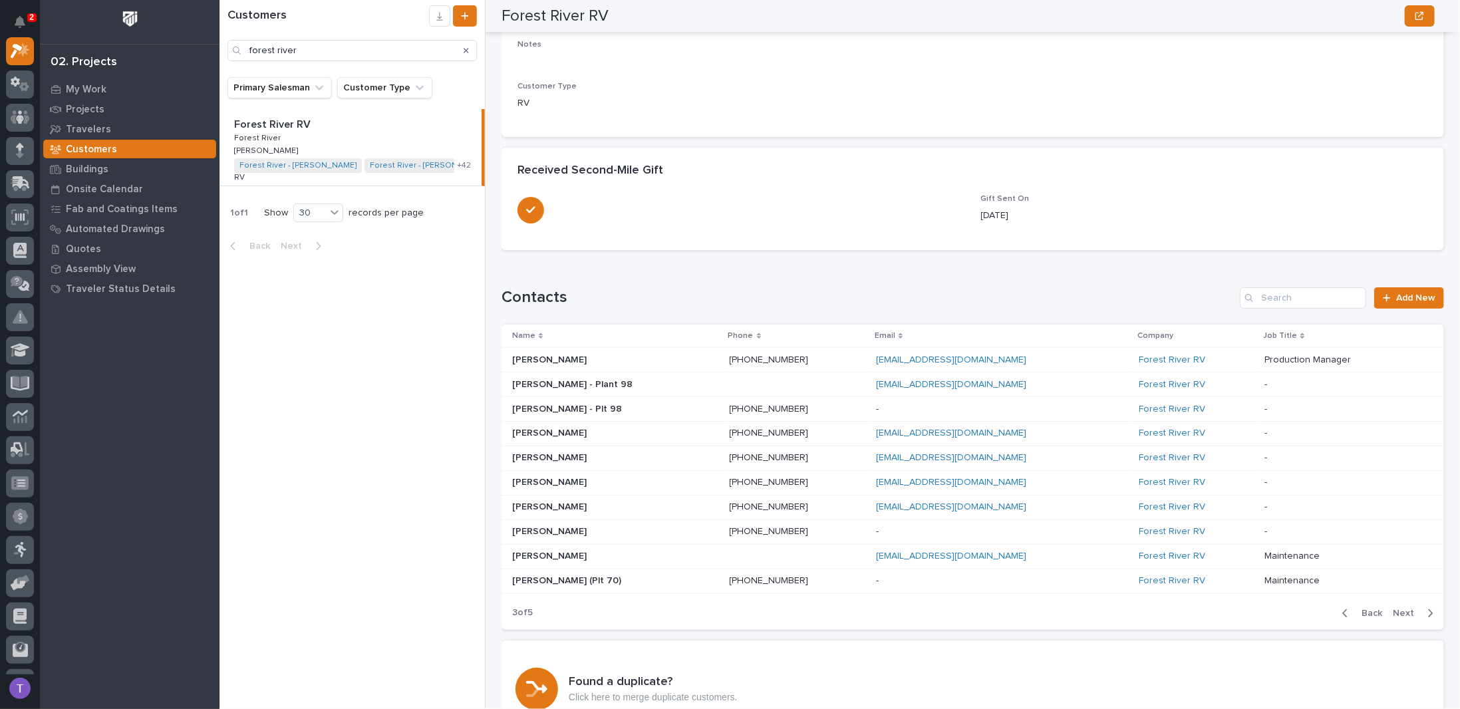
click at [1365, 609] on span "Back" at bounding box center [1368, 613] width 29 height 12
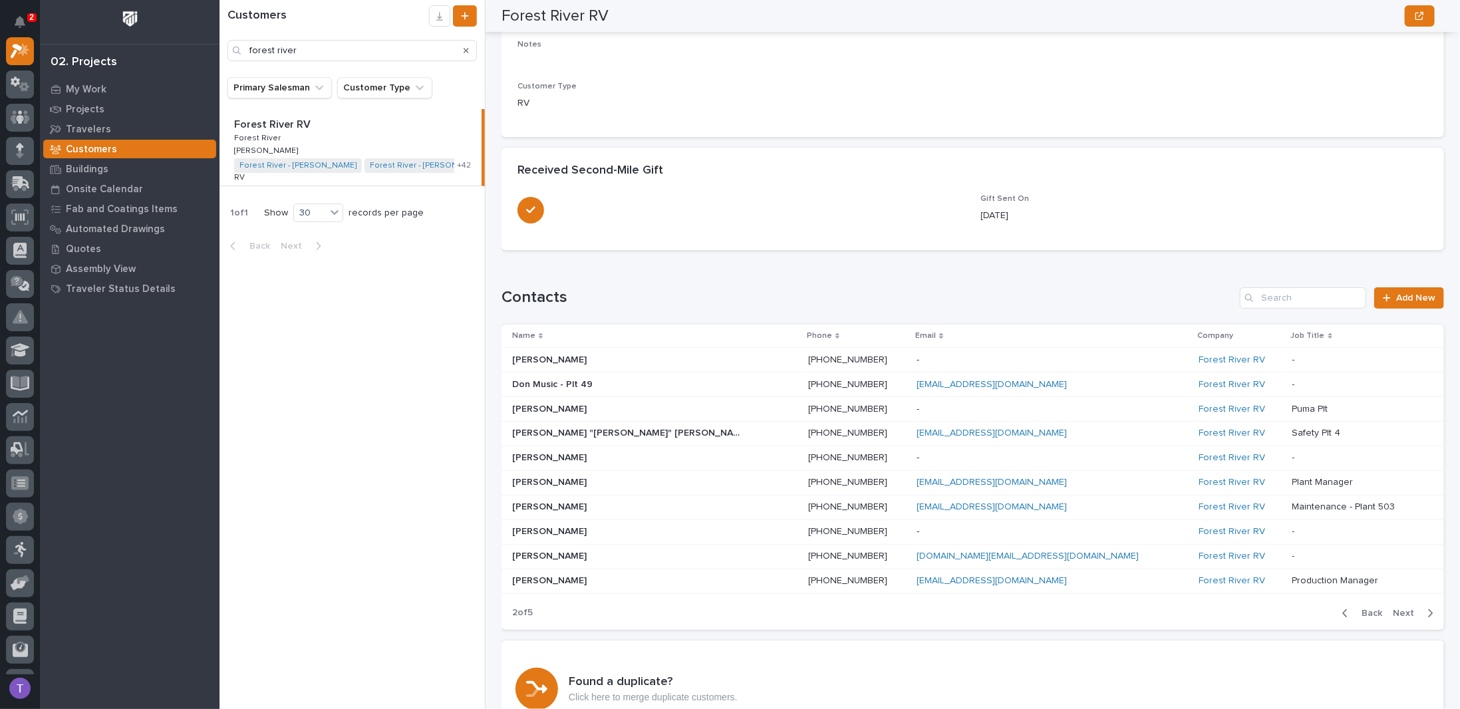
click at [1365, 609] on span "Back" at bounding box center [1368, 613] width 29 height 12
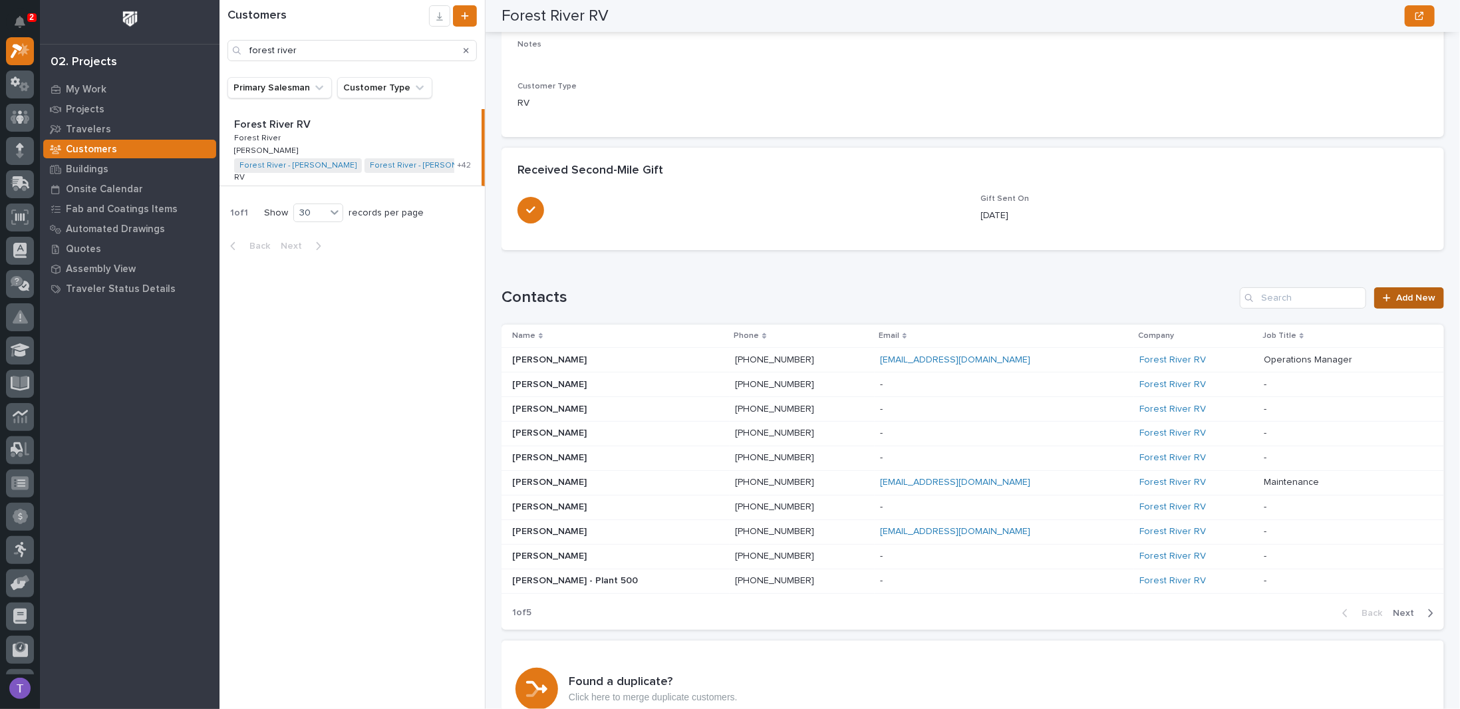
click at [1397, 295] on span "Add New" at bounding box center [1416, 297] width 39 height 9
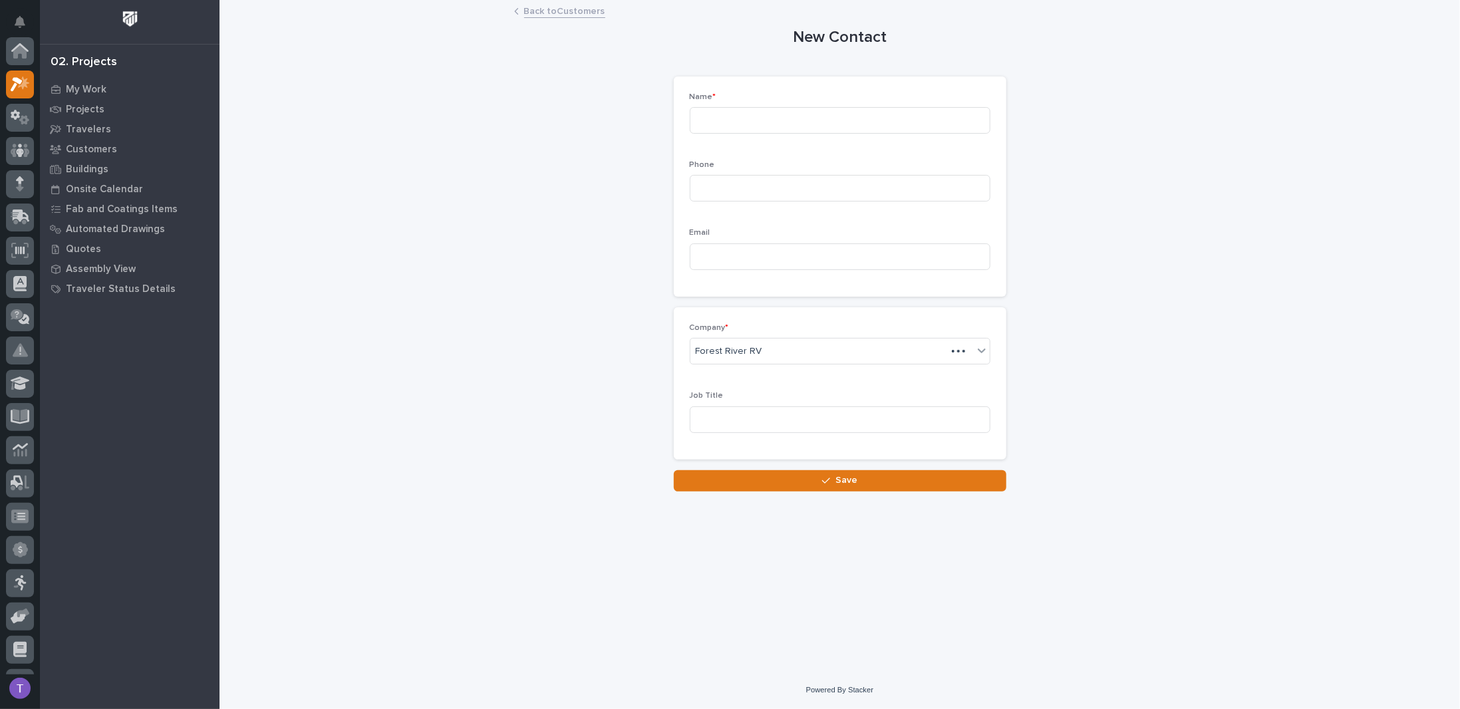
scroll to position [33, 0]
click at [783, 114] on input at bounding box center [840, 120] width 301 height 27
type input "Danny Hostetler - Plant 40"
click at [698, 187] on input at bounding box center [840, 188] width 301 height 27
type input "574-214-6522"
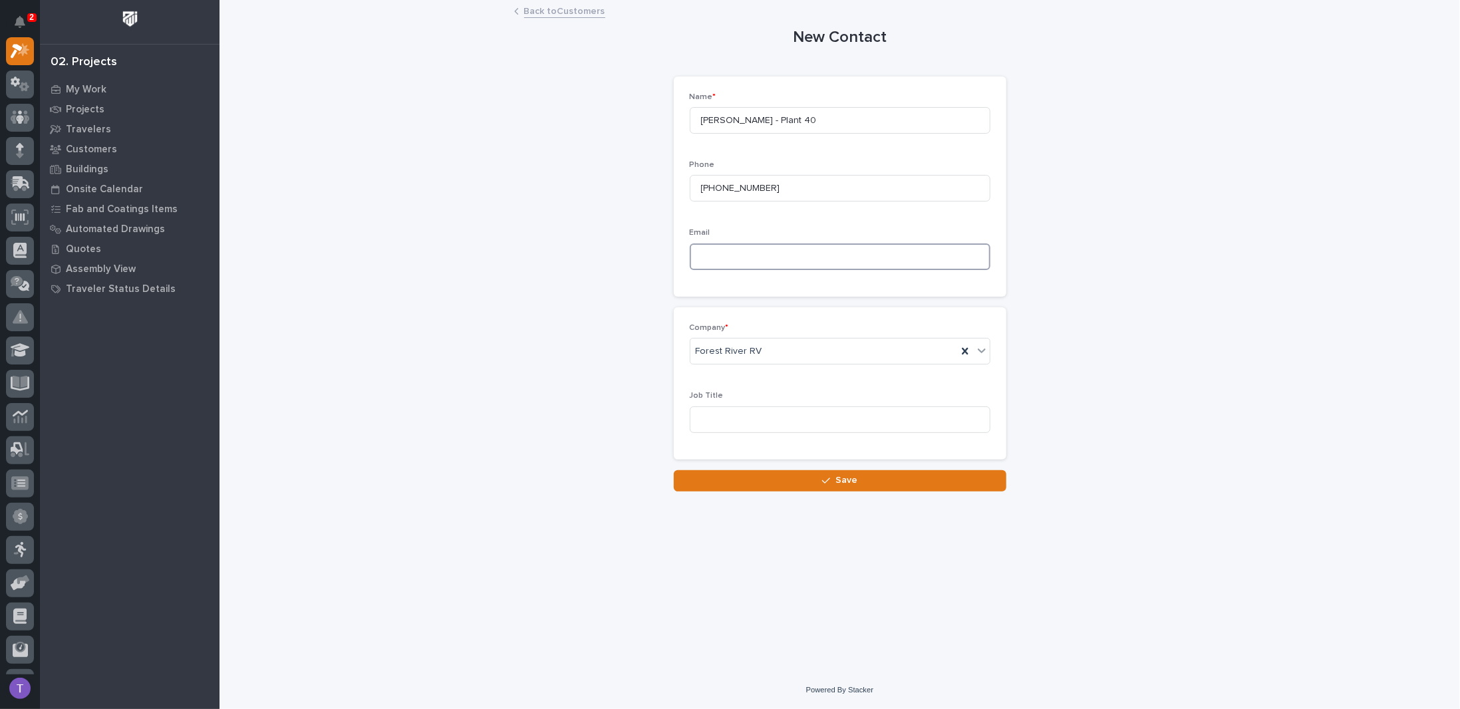
click at [721, 248] on input at bounding box center [840, 257] width 301 height 27
type input "dhostetler@forestriverinc.com"
click at [739, 419] on input at bounding box center [840, 420] width 301 height 27
type input "Safety Manager"
click at [845, 475] on span "Save" at bounding box center [847, 480] width 22 height 12
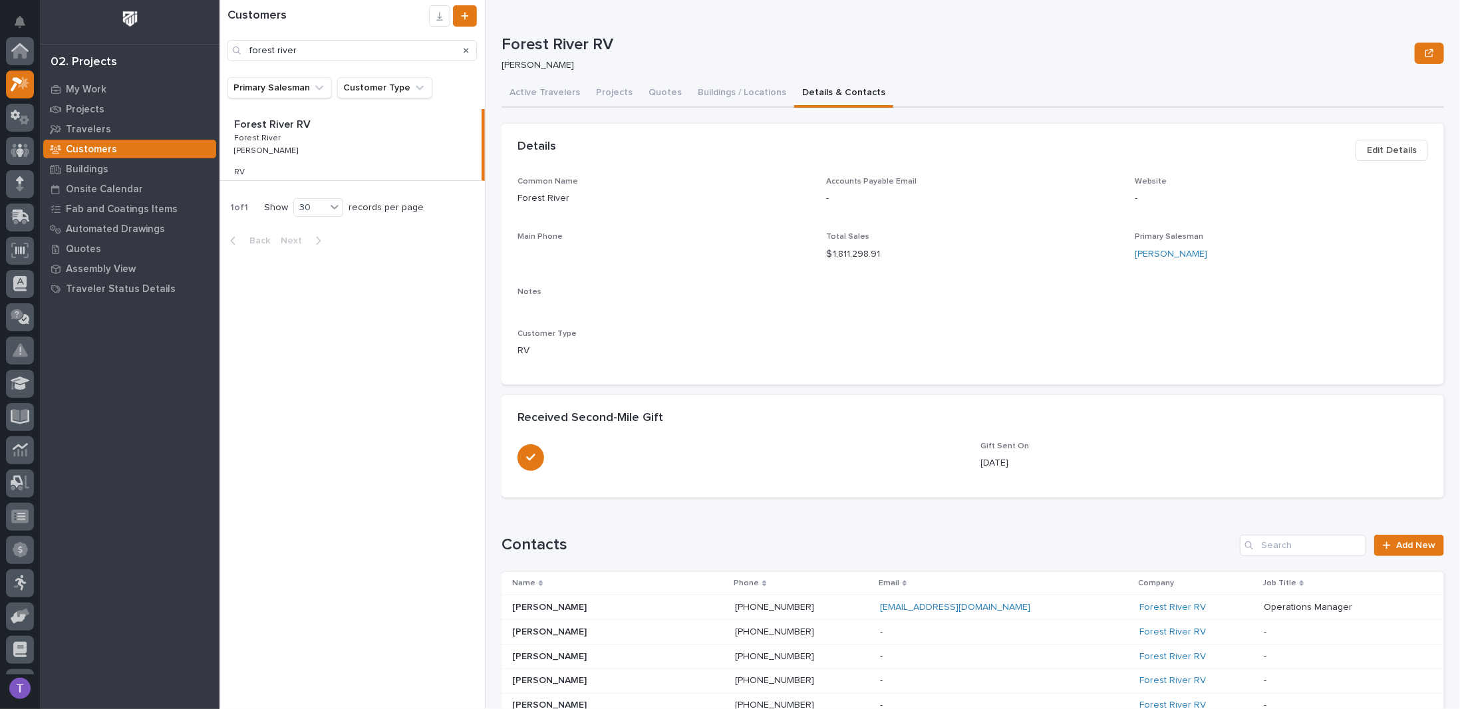
scroll to position [33, 0]
